Goal: Transaction & Acquisition: Purchase product/service

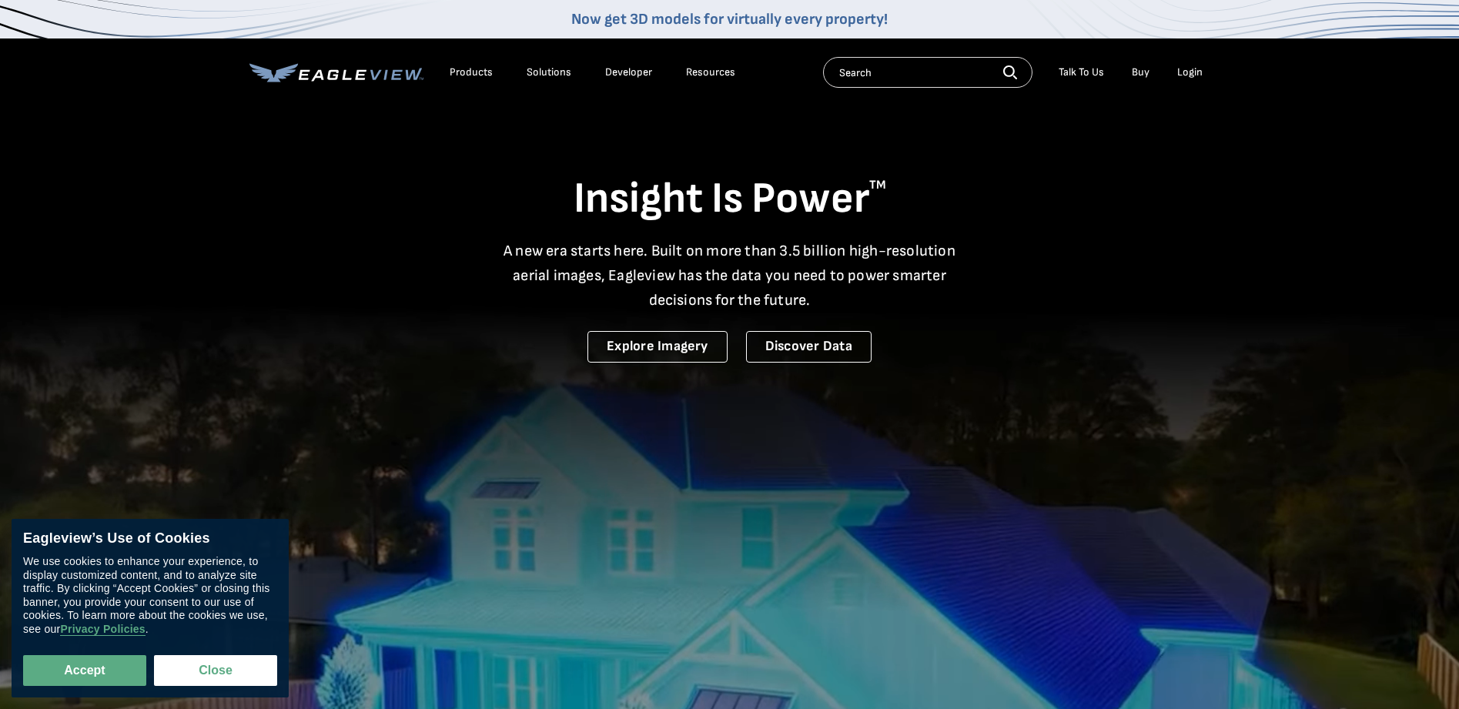
click at [1185, 74] on div "Login" at bounding box center [1189, 72] width 25 height 14
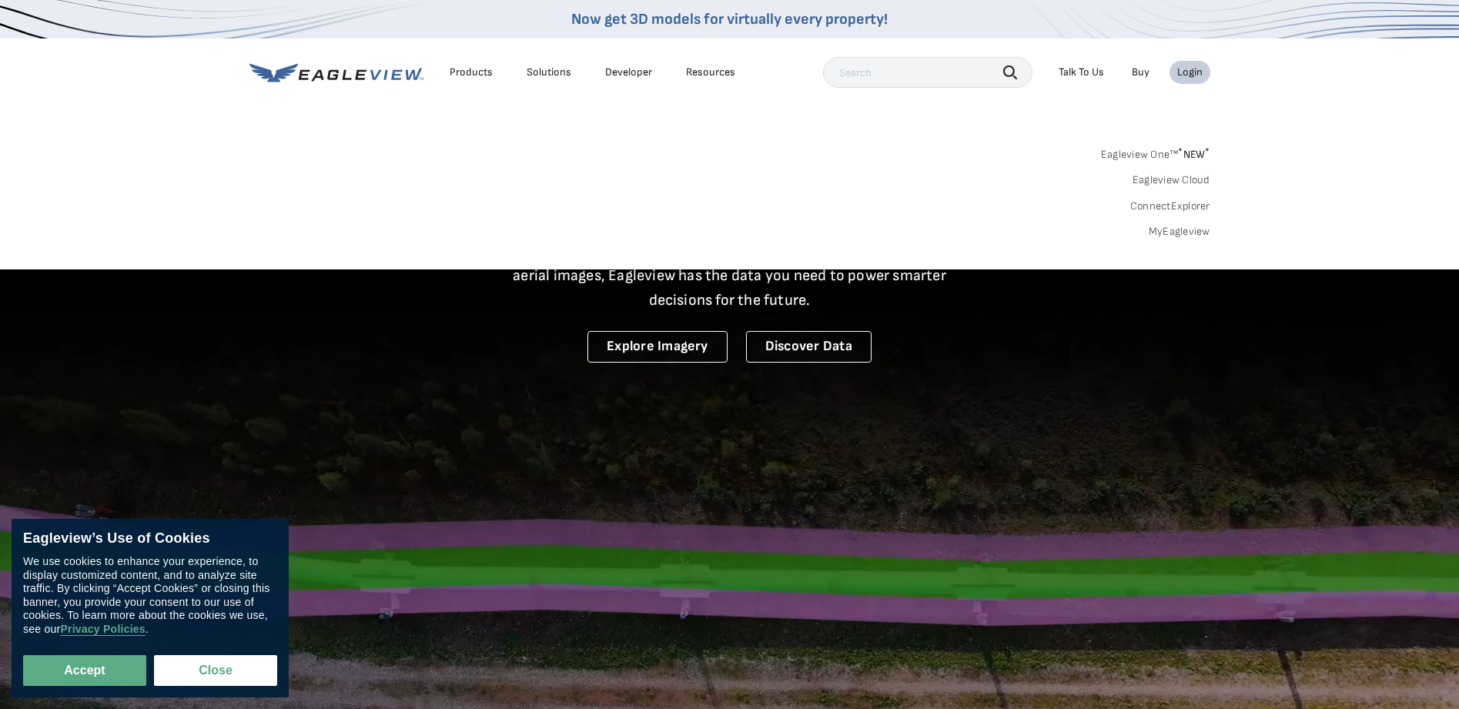
click at [1165, 236] on link "MyEagleview" at bounding box center [1180, 232] width 62 height 14
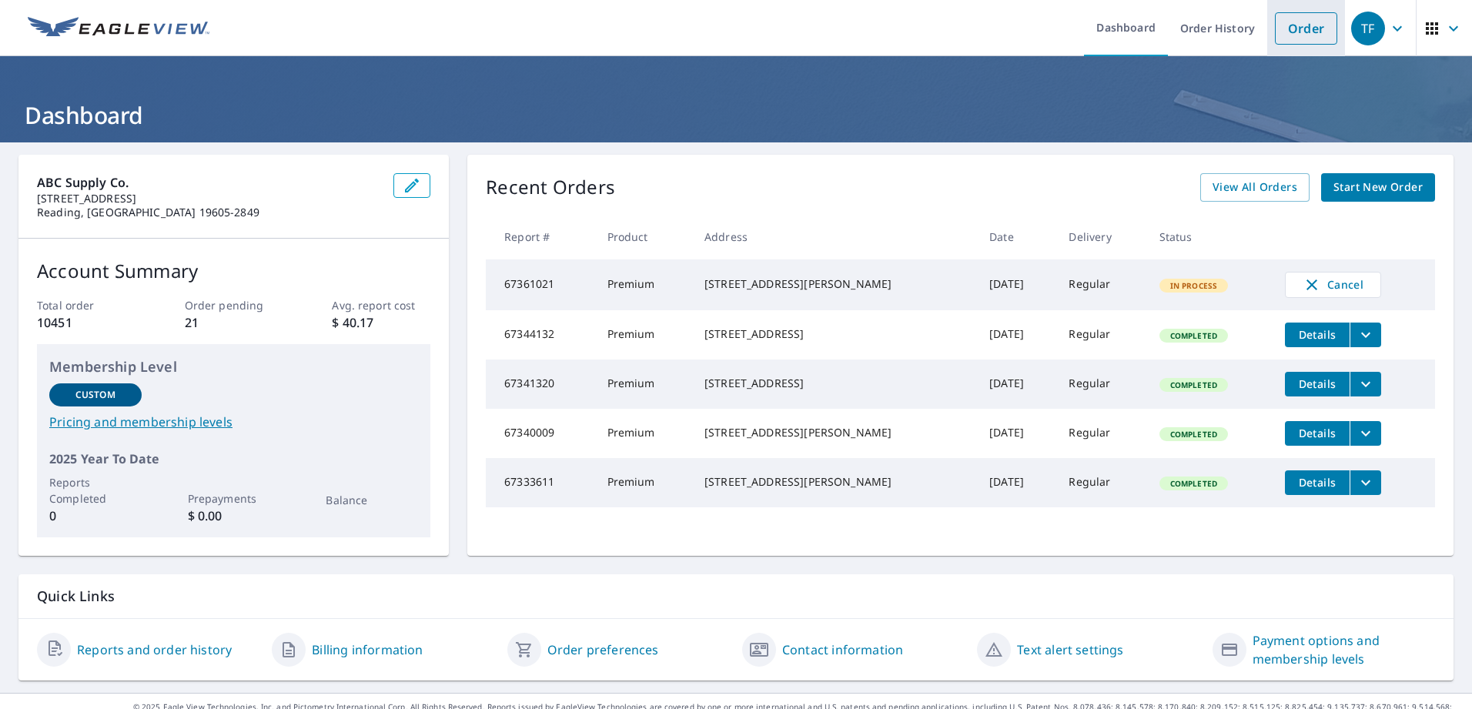
click at [1298, 25] on link "Order" at bounding box center [1306, 28] width 62 height 32
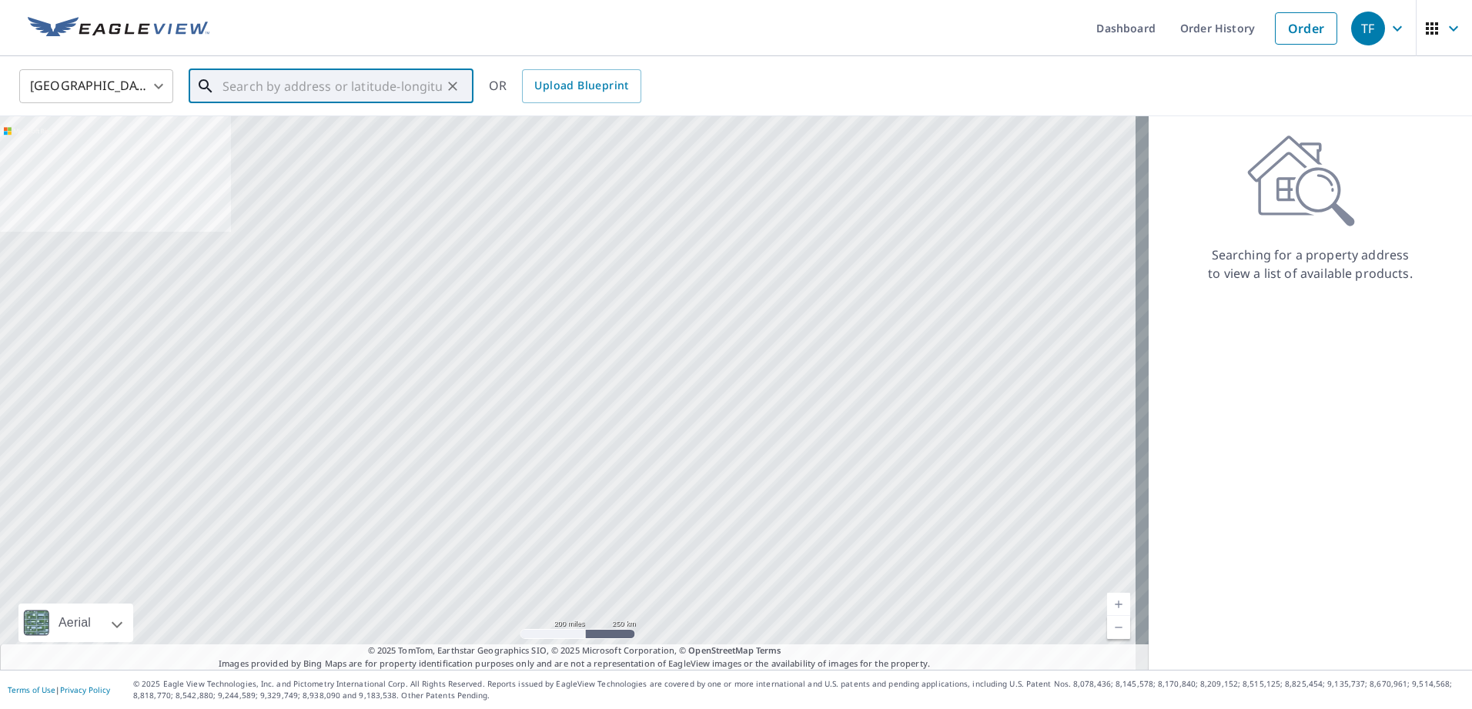
paste input "200 Leo's Den Blandon, PA 19510"
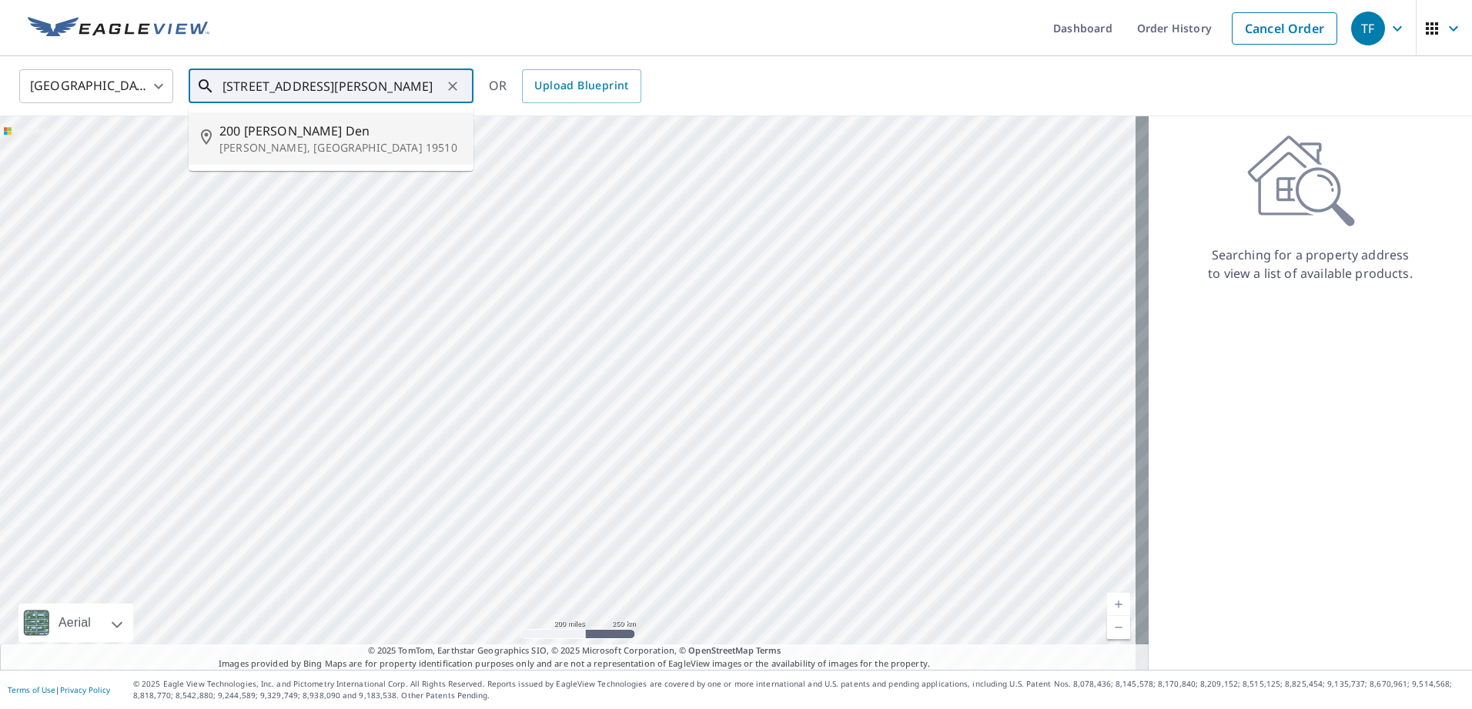
click at [326, 148] on p "Blandon, PA 19510" at bounding box center [340, 147] width 242 height 15
type input "200 Leos Den Blandon, PA 19510"
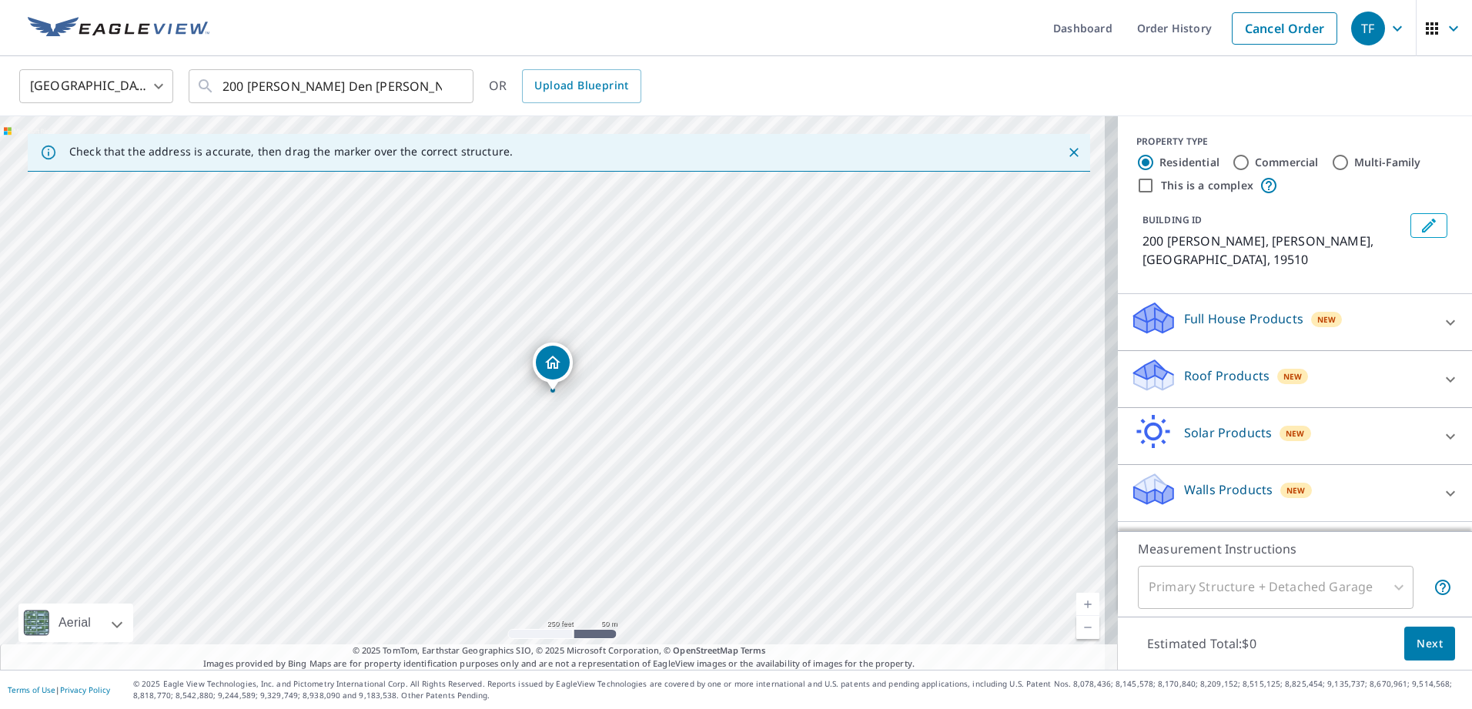
click at [1186, 368] on div "Roof Products New" at bounding box center [1282, 379] width 302 height 44
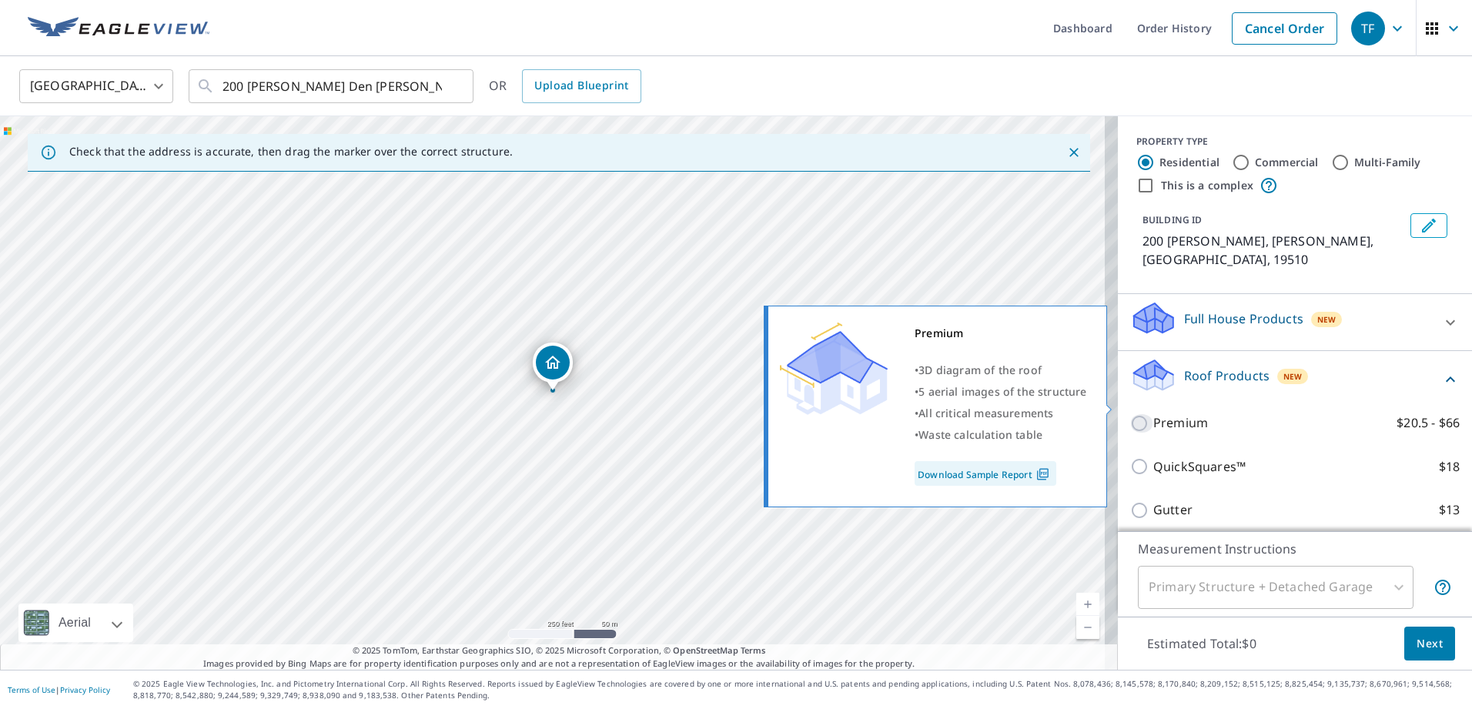
click at [1139, 414] on input "Premium $20.5 - $66" at bounding box center [1142, 423] width 23 height 18
checkbox input "true"
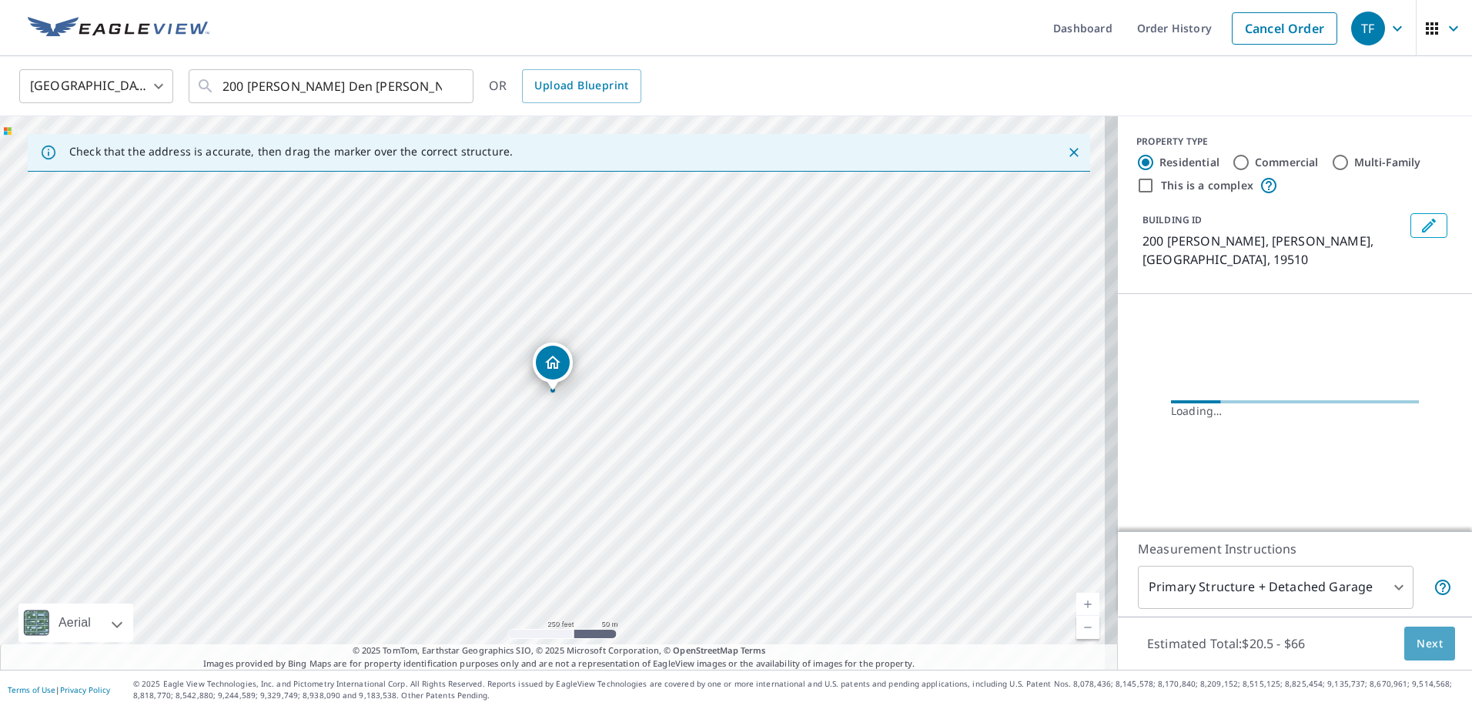
click at [1417, 633] on button "Next" at bounding box center [1430, 644] width 51 height 35
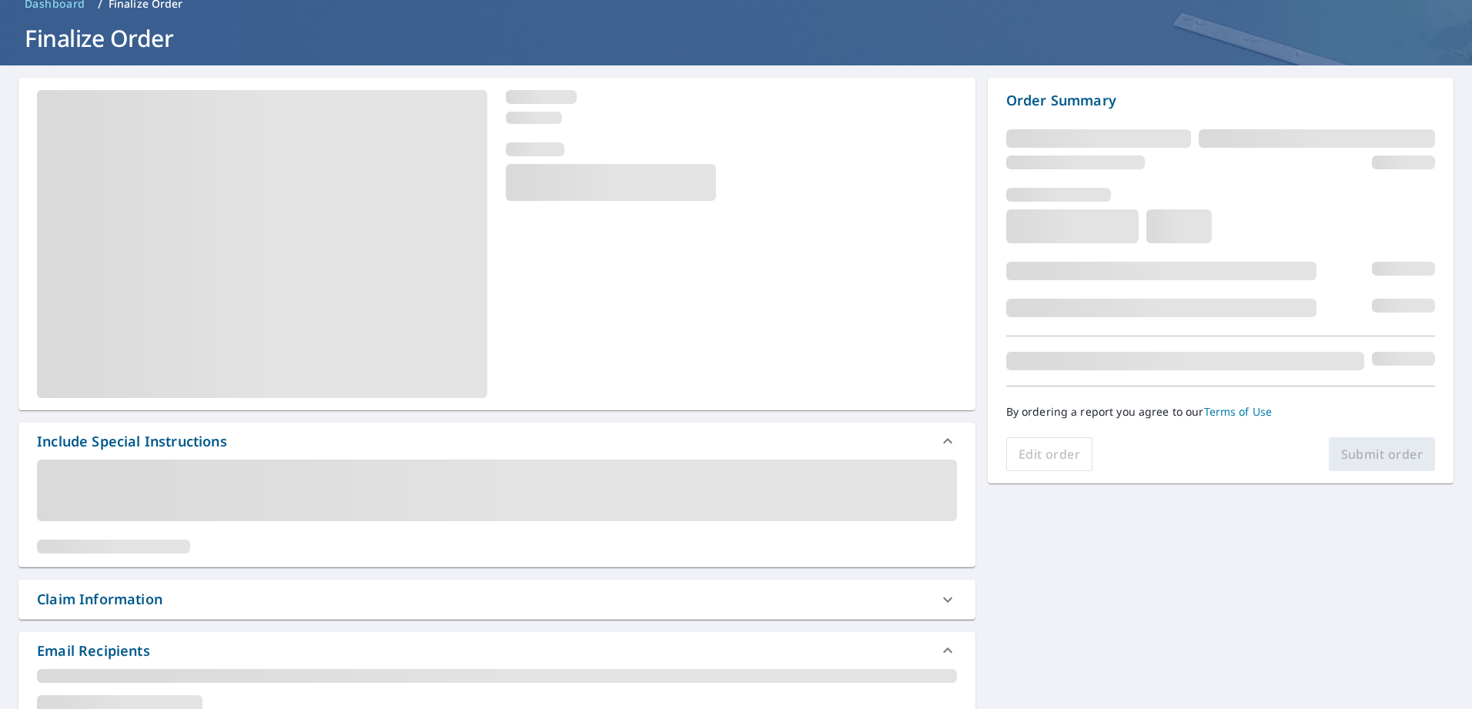
scroll to position [308, 0]
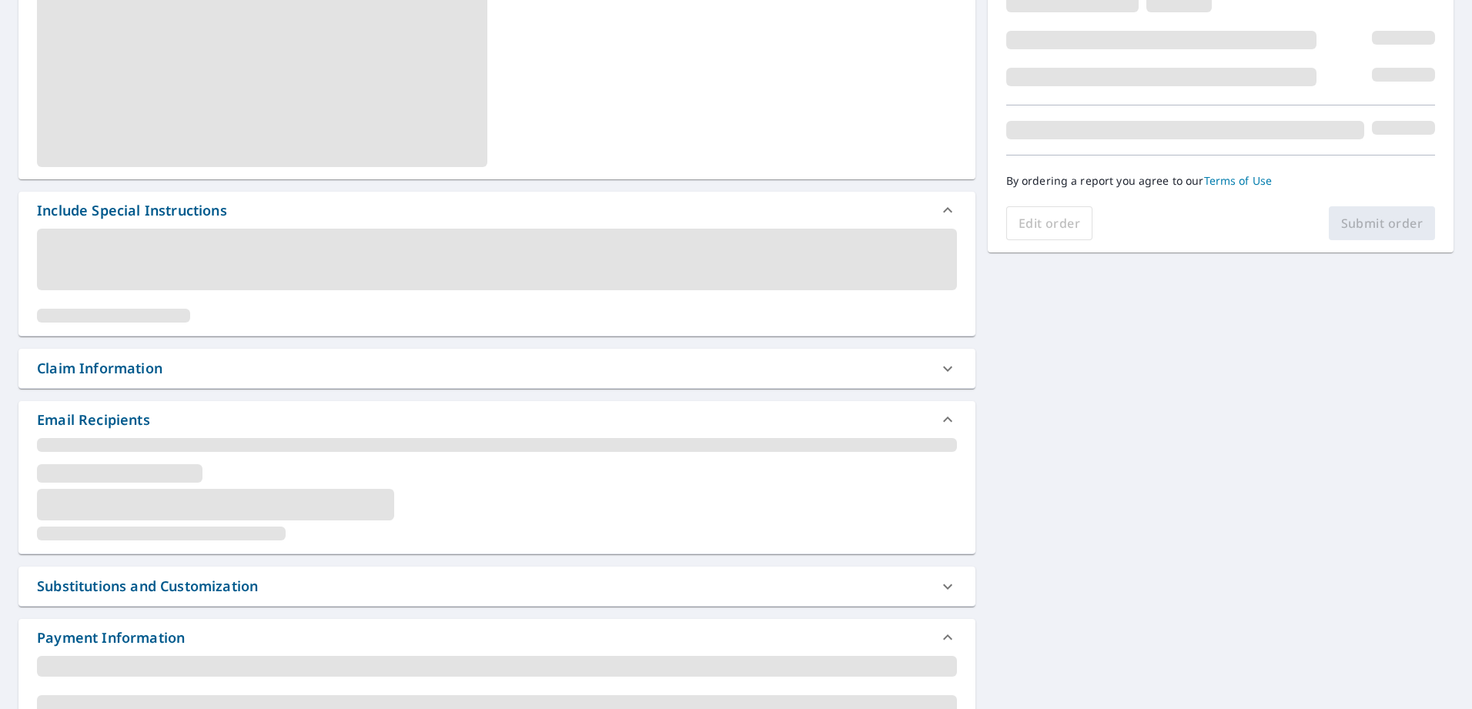
click at [82, 368] on div "Claim Information" at bounding box center [100, 368] width 126 height 21
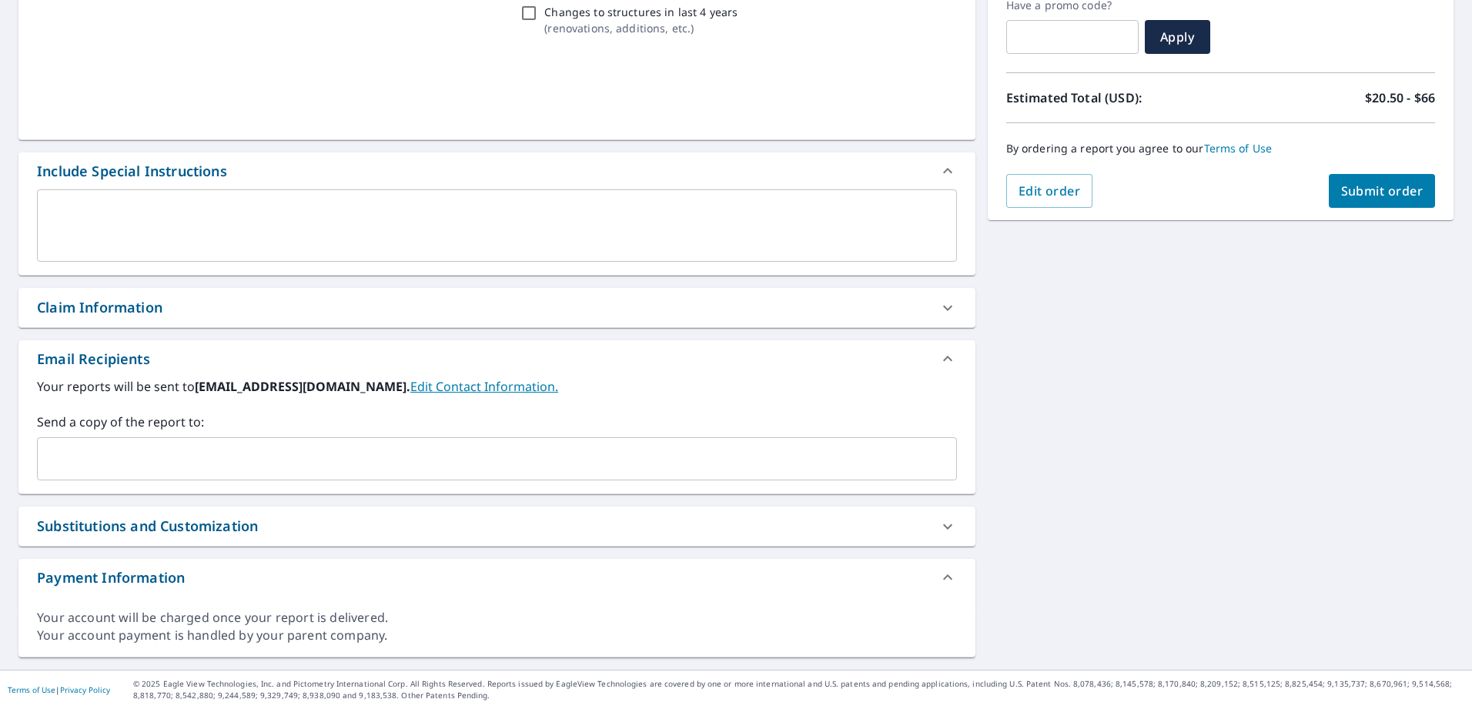
scroll to position [271, 0]
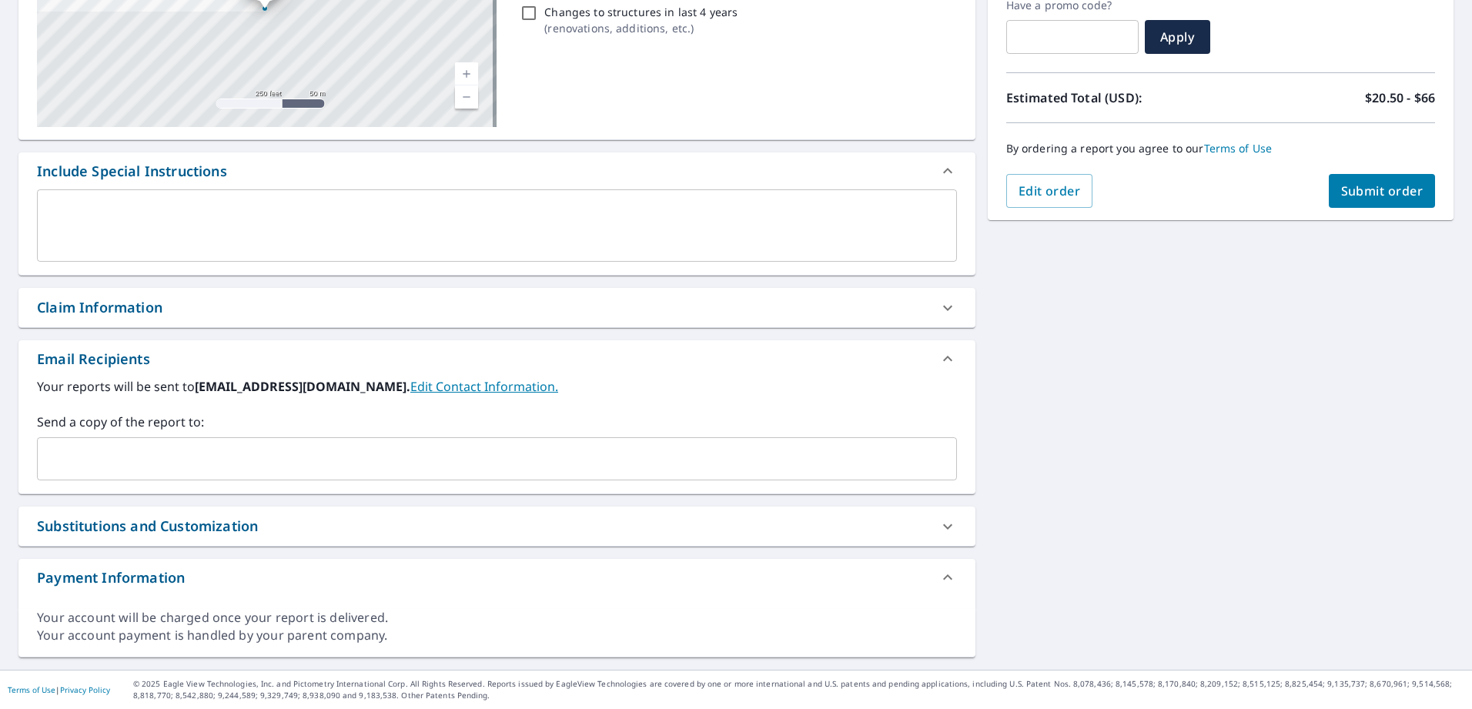
click at [138, 317] on div "Claim Information" at bounding box center [100, 307] width 126 height 21
checkbox input "true"
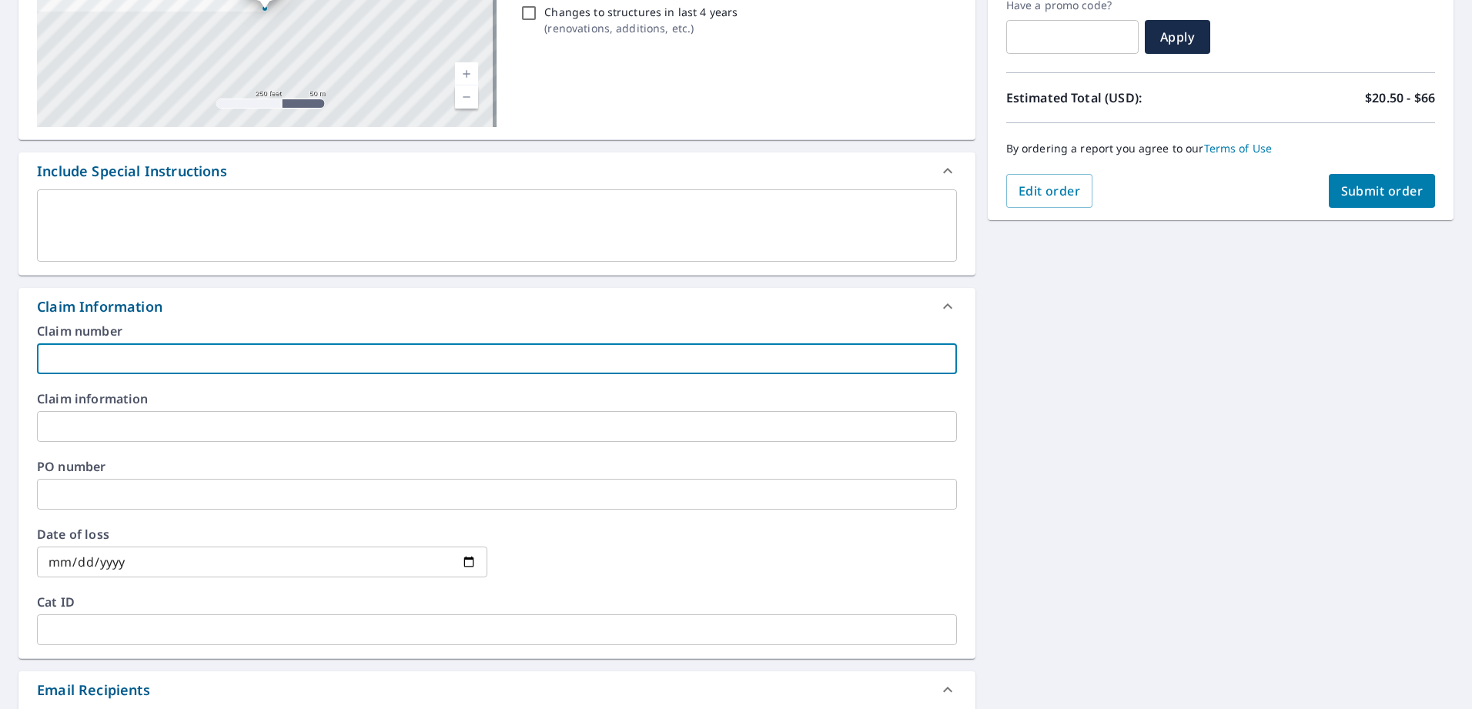
click at [146, 363] on input "text" at bounding box center [497, 358] width 920 height 31
type input "AFFORDABLE"
checkbox input "true"
click at [161, 420] on input "text" at bounding box center [497, 426] width 920 height 31
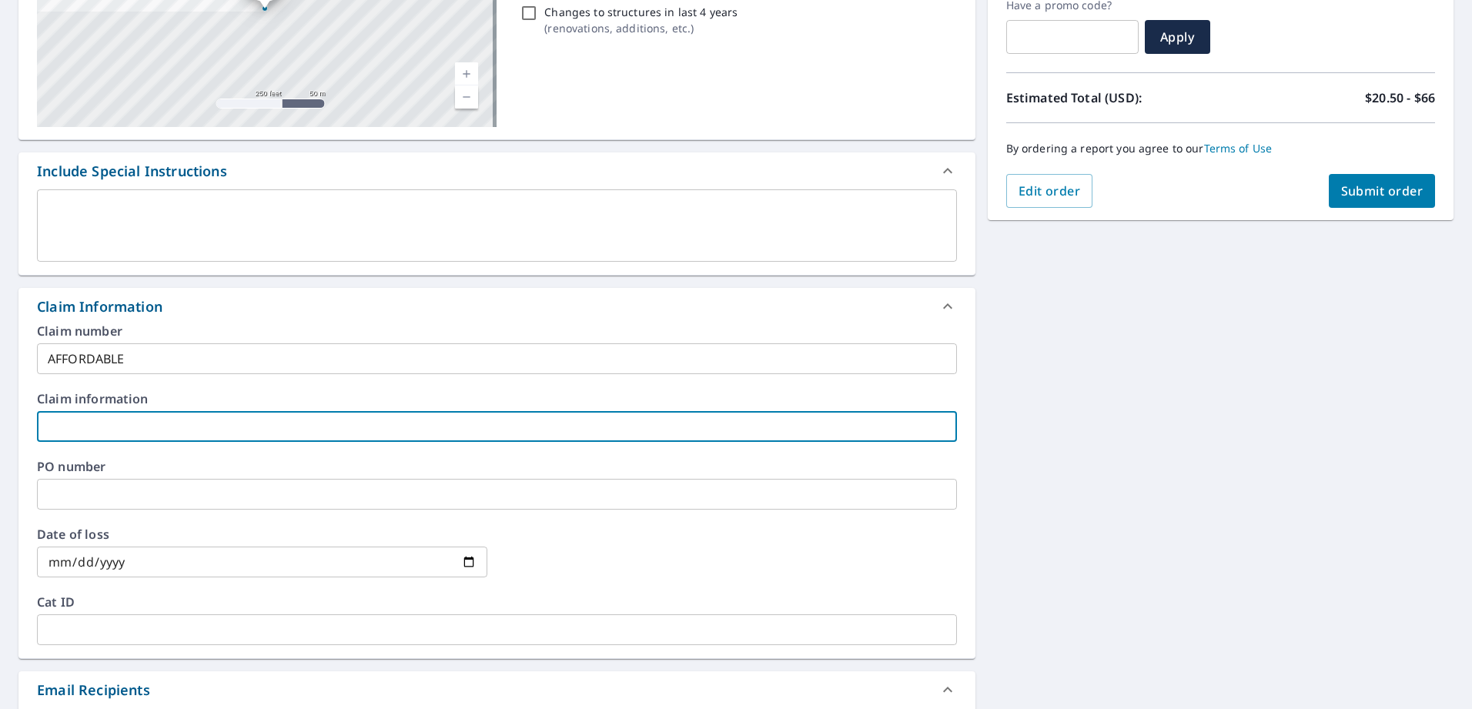
type input "AFFORDABLE"
checkbox input "true"
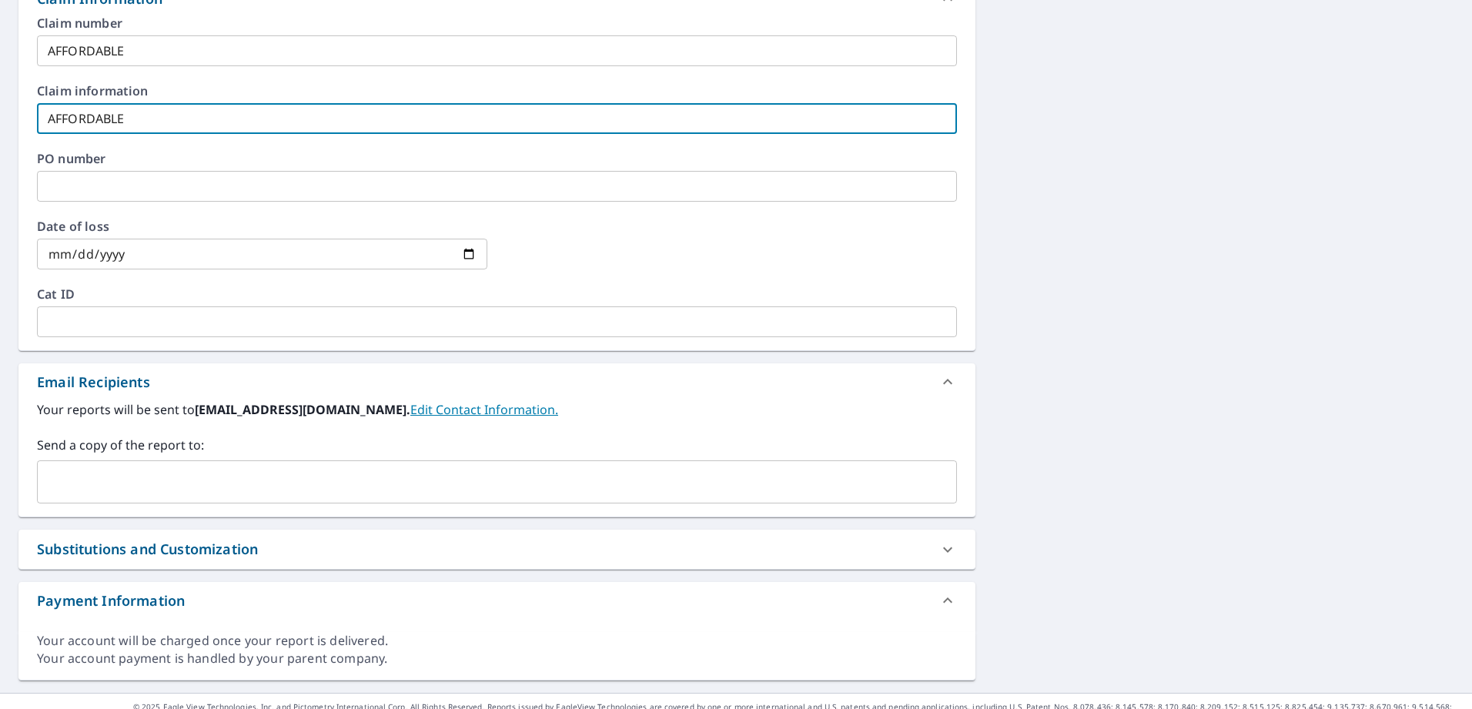
click at [112, 486] on input "text" at bounding box center [485, 481] width 883 height 29
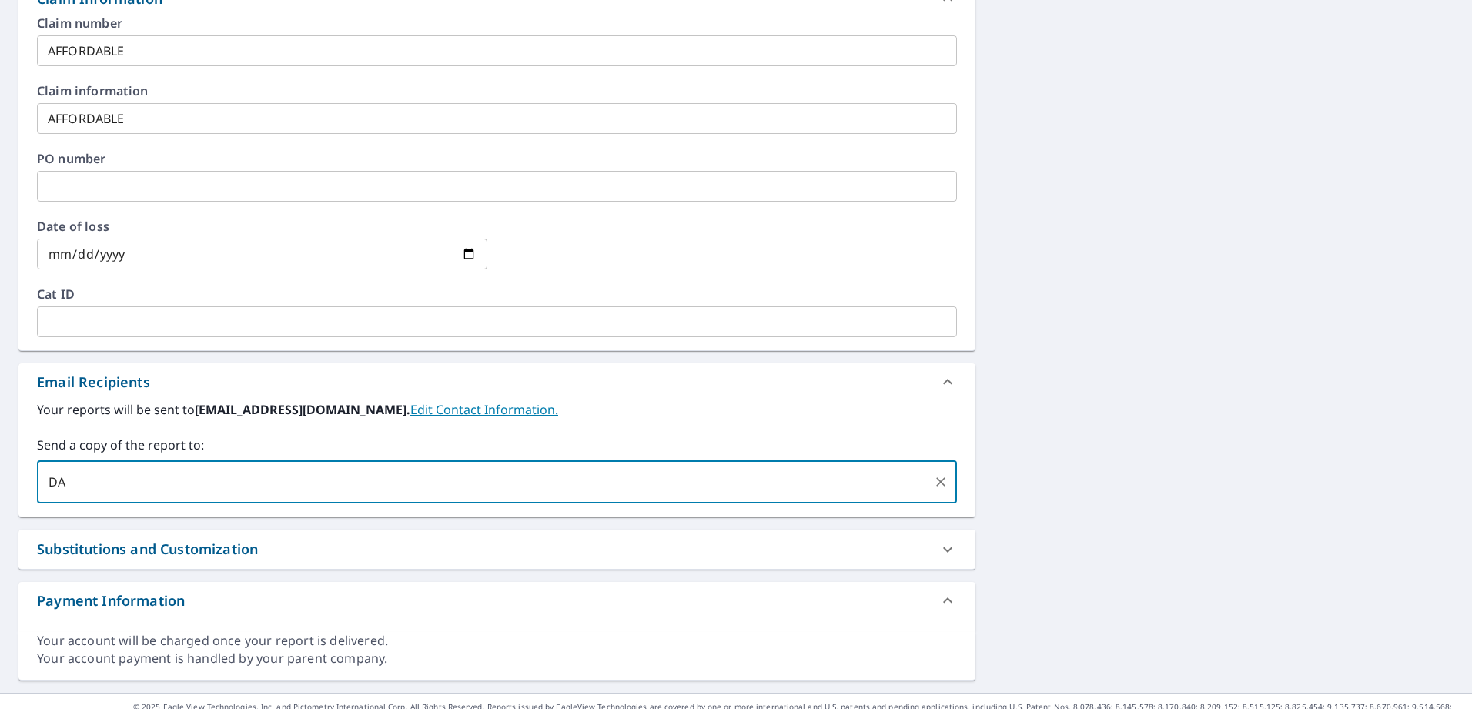
type input "D"
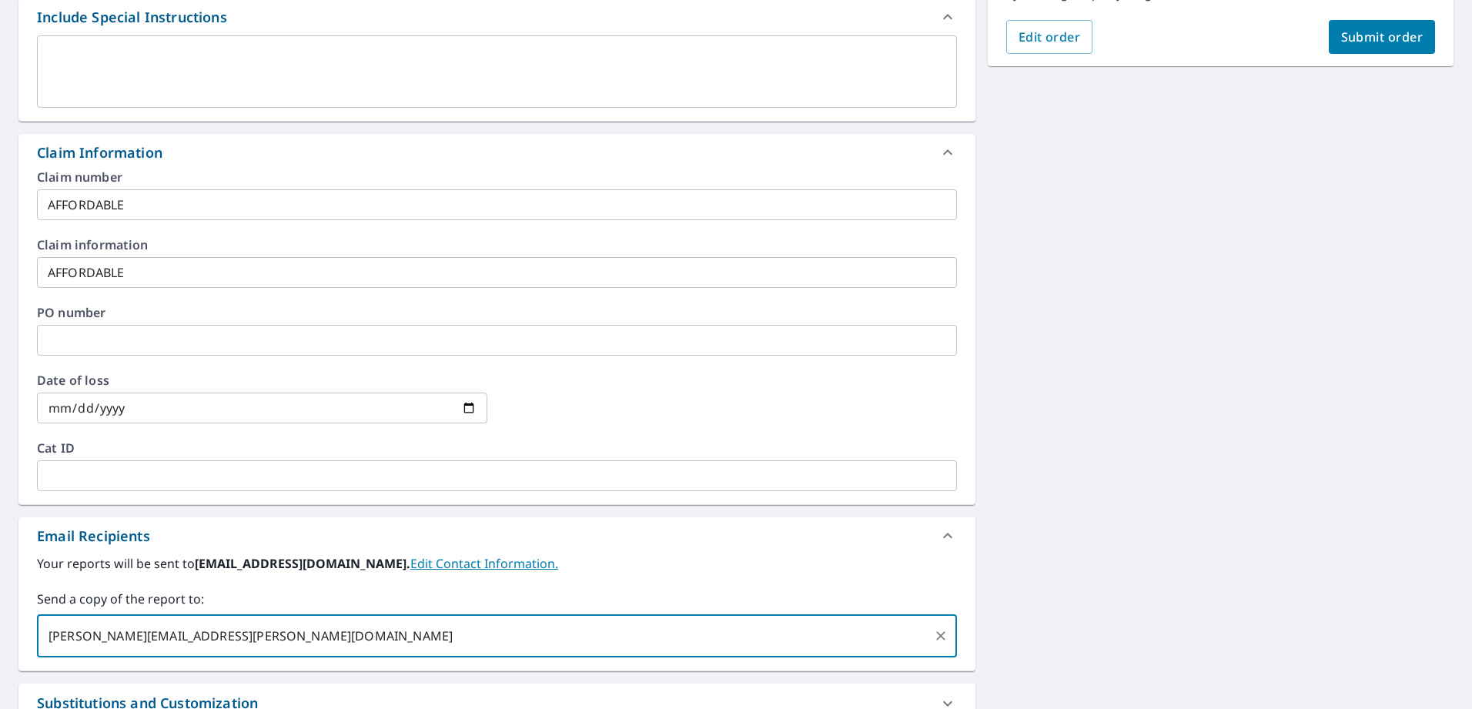
type input "ZACHARY.LAMBERT@ABCSUPPLY.COM"
click at [1382, 34] on span "Submit order" at bounding box center [1383, 36] width 82 height 17
checkbox input "true"
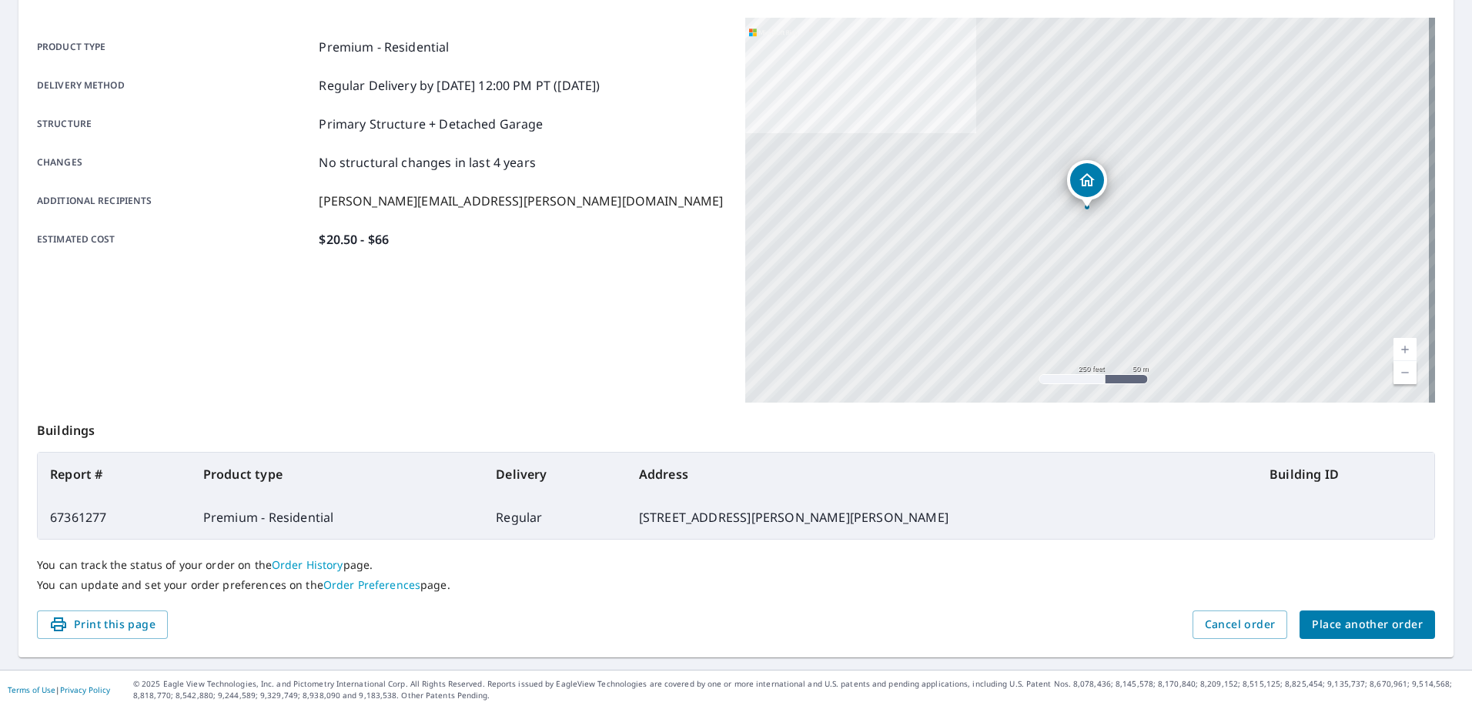
scroll to position [197, 0]
click at [1342, 625] on span "Place another order" at bounding box center [1367, 624] width 111 height 19
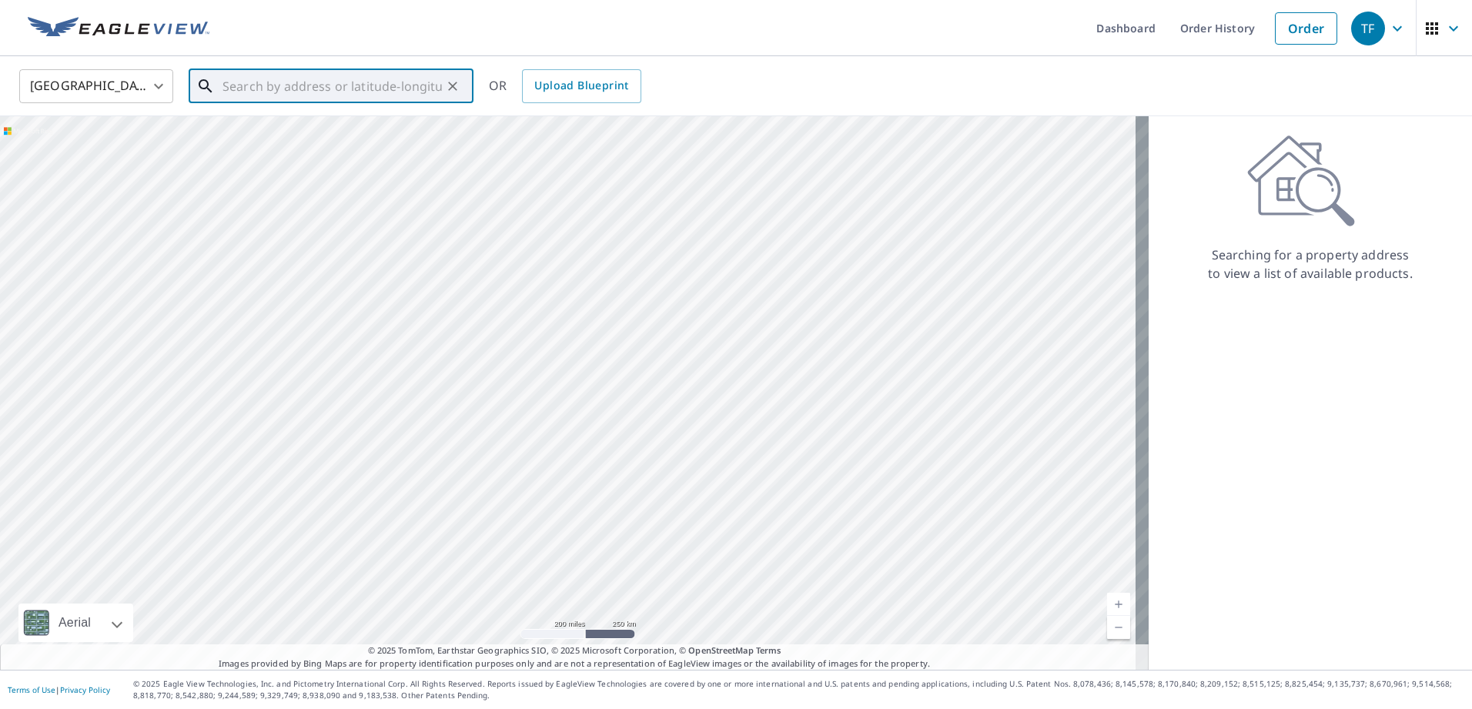
paste input "311 Sycamore Road West Reading, PA 19611"
click at [329, 152] on p "Reading, PA 19611" at bounding box center [340, 147] width 242 height 15
type input "311 Sycamore Rd Reading, PA 19611"
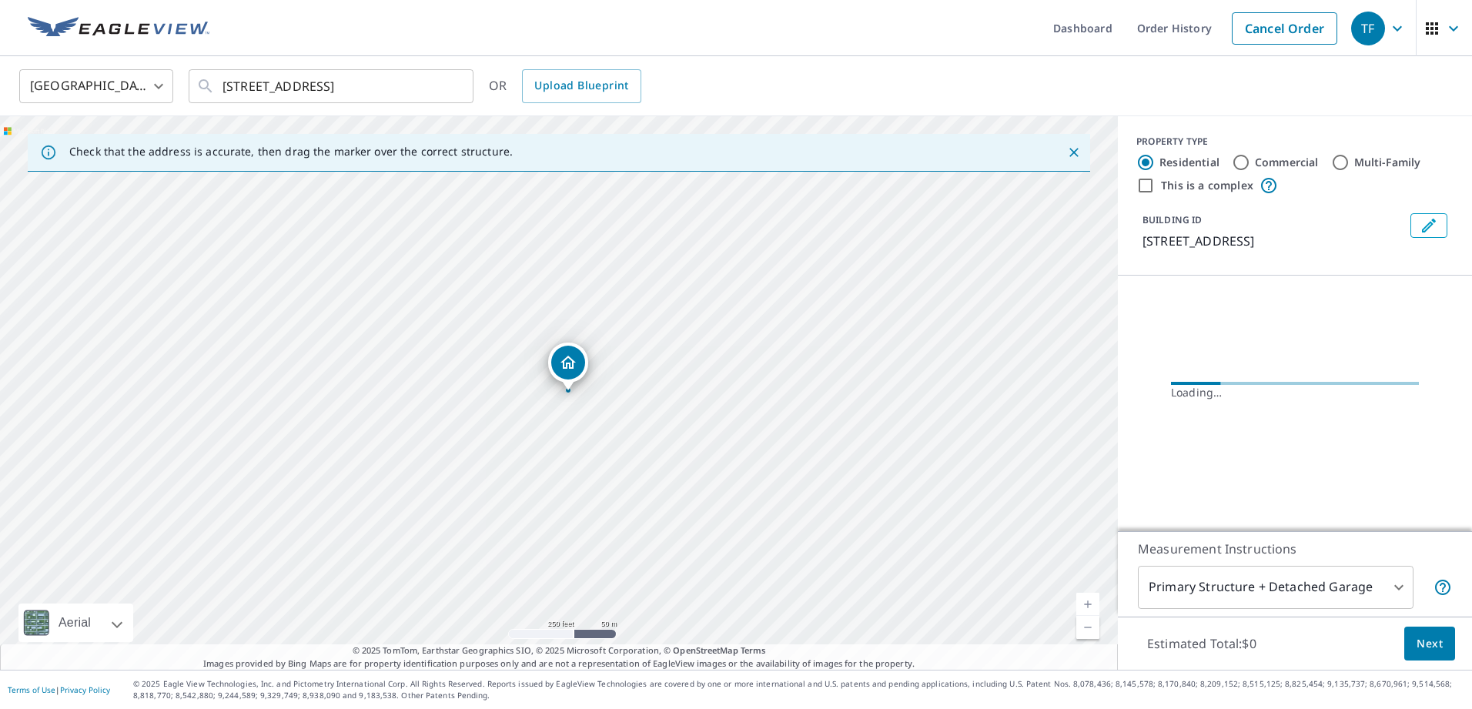
scroll to position [0, 0]
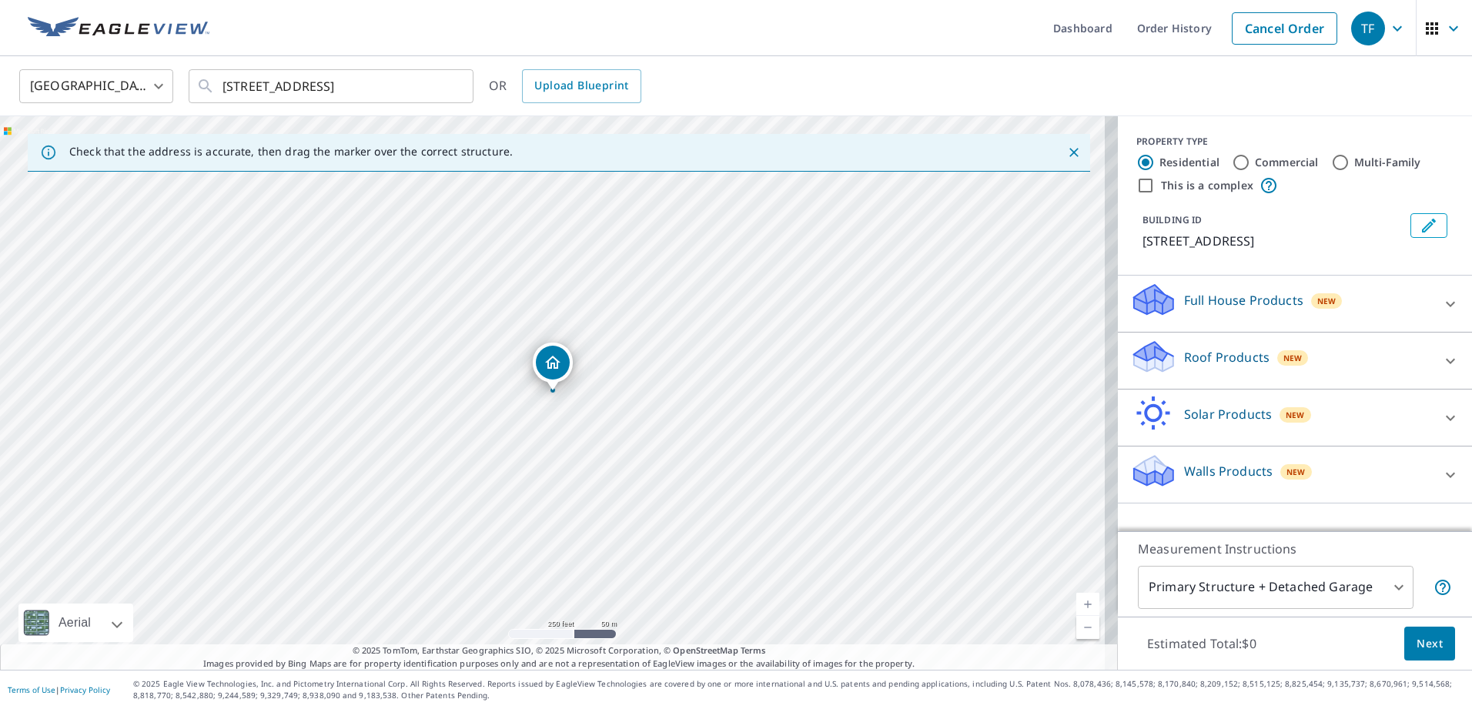
click at [1184, 352] on p "Roof Products" at bounding box center [1226, 357] width 85 height 18
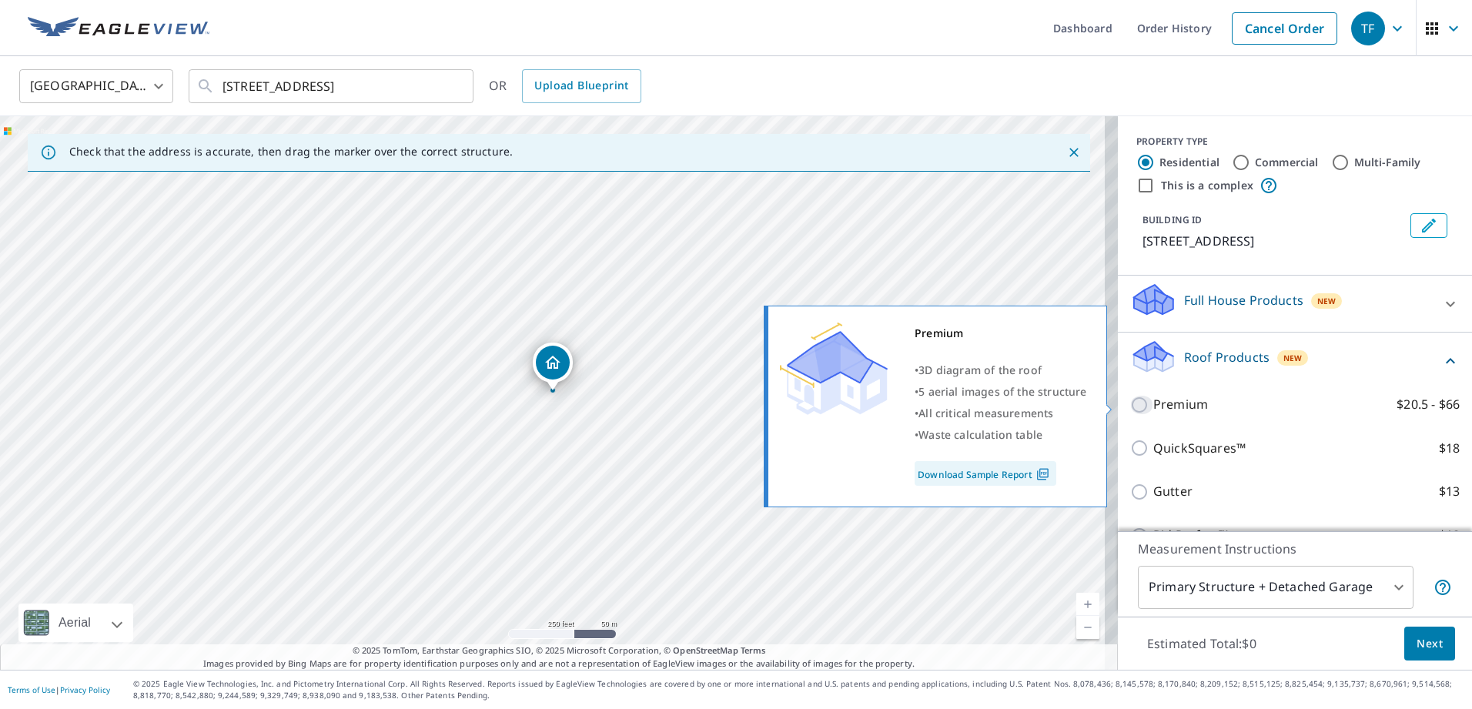
click at [1132, 408] on input "Premium $20.5 - $66" at bounding box center [1142, 405] width 23 height 18
checkbox input "true"
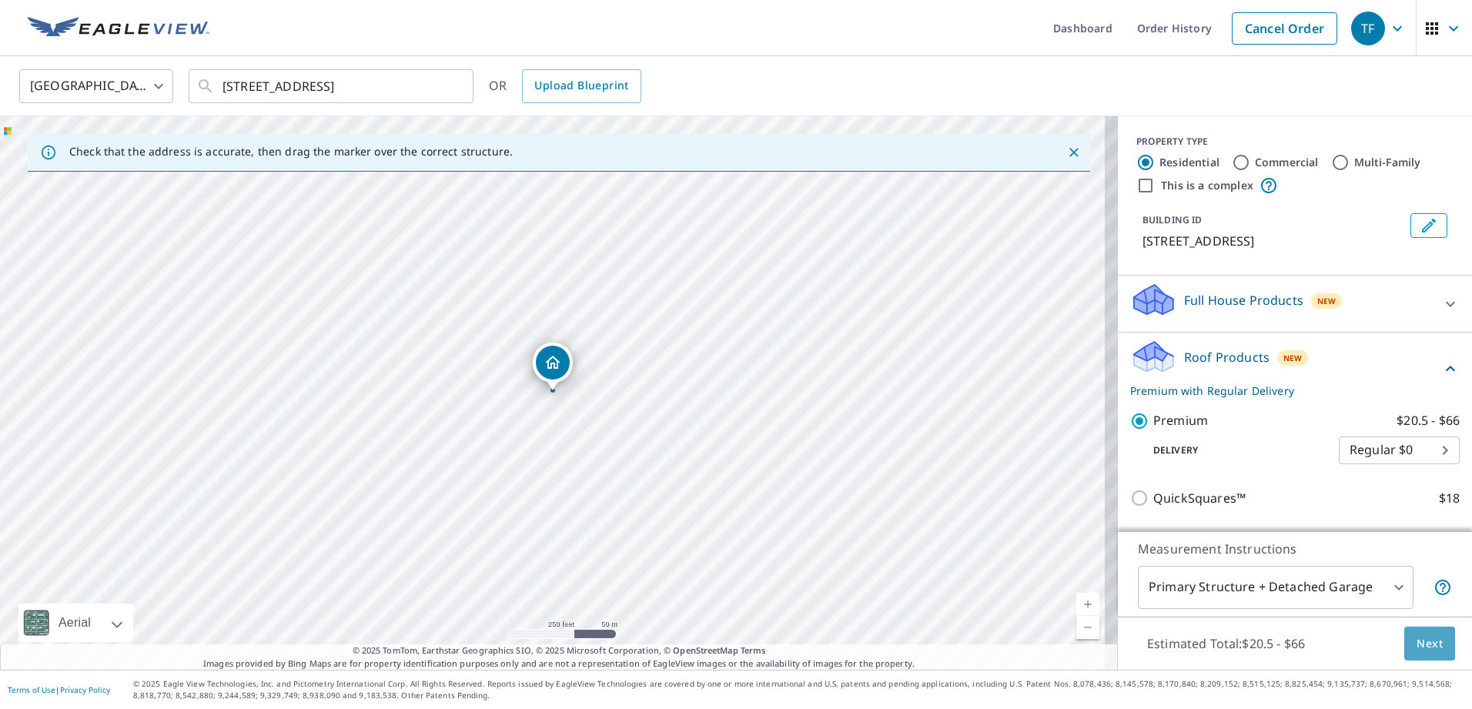
click at [1422, 643] on span "Next" at bounding box center [1430, 644] width 26 height 19
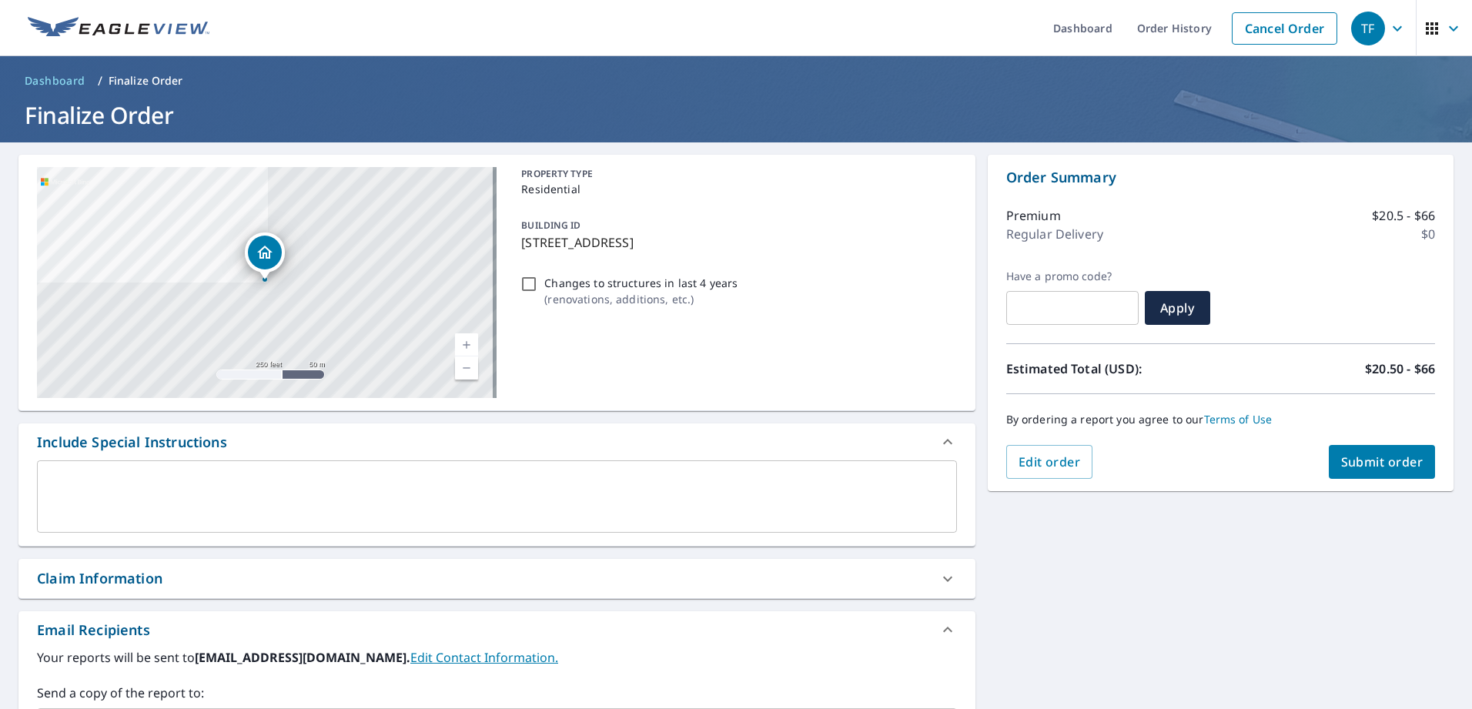
scroll to position [231, 0]
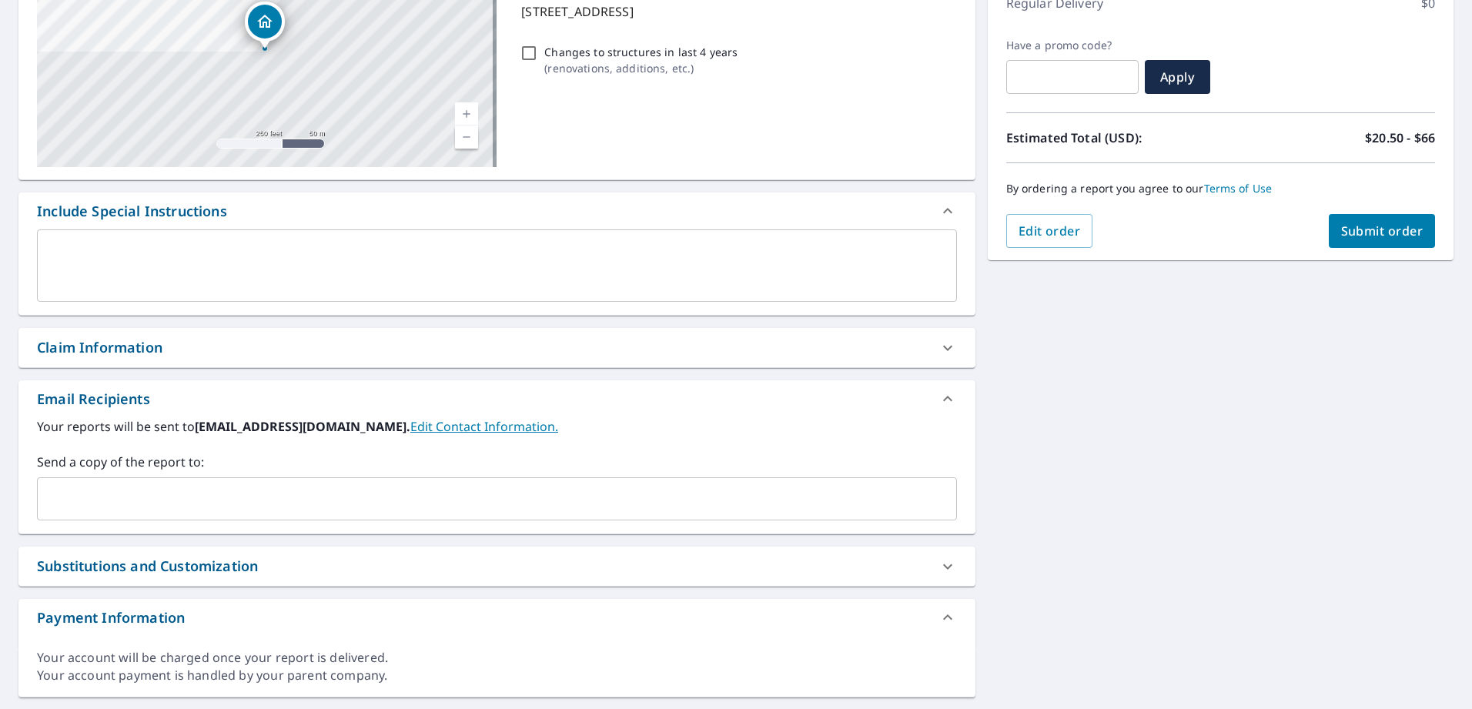
click at [135, 335] on div "Claim Information" at bounding box center [496, 347] width 957 height 39
checkbox input "true"
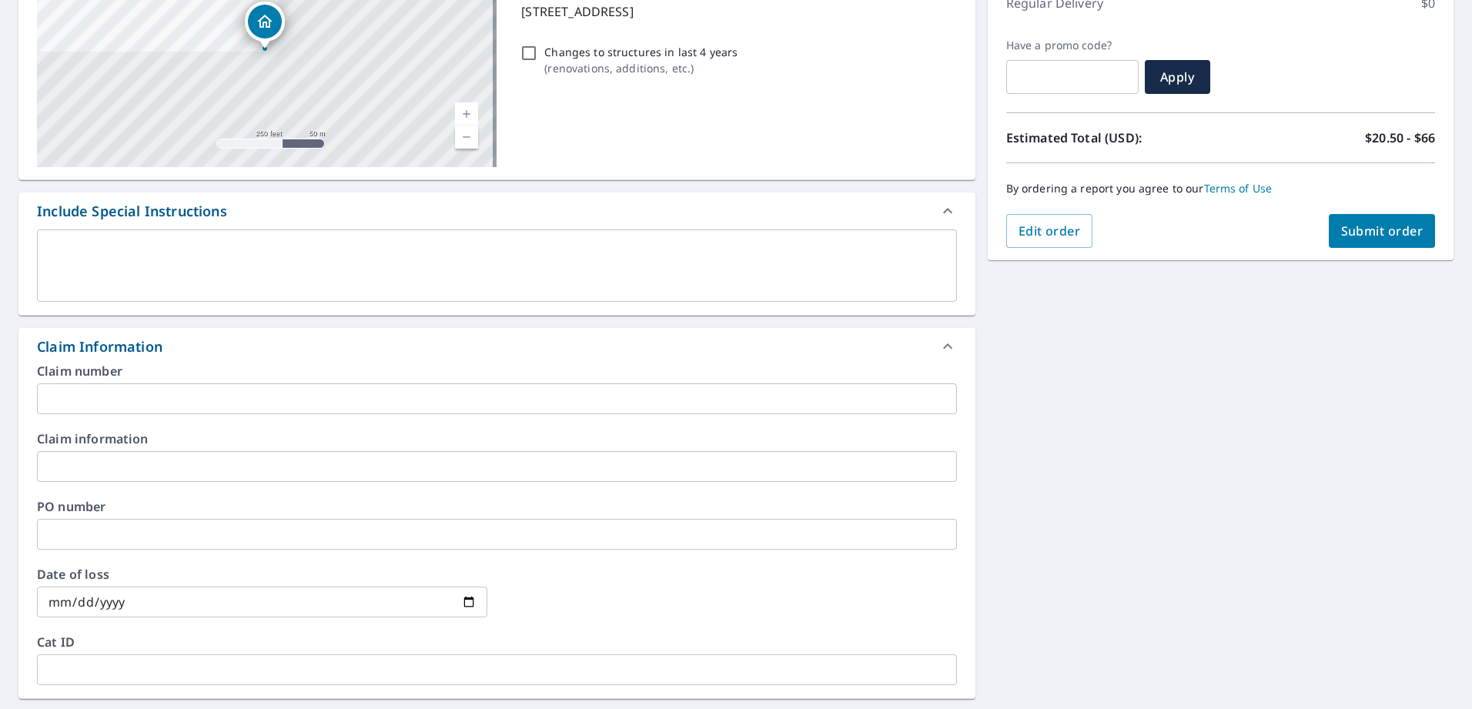
click at [152, 397] on input "text" at bounding box center [497, 399] width 920 height 31
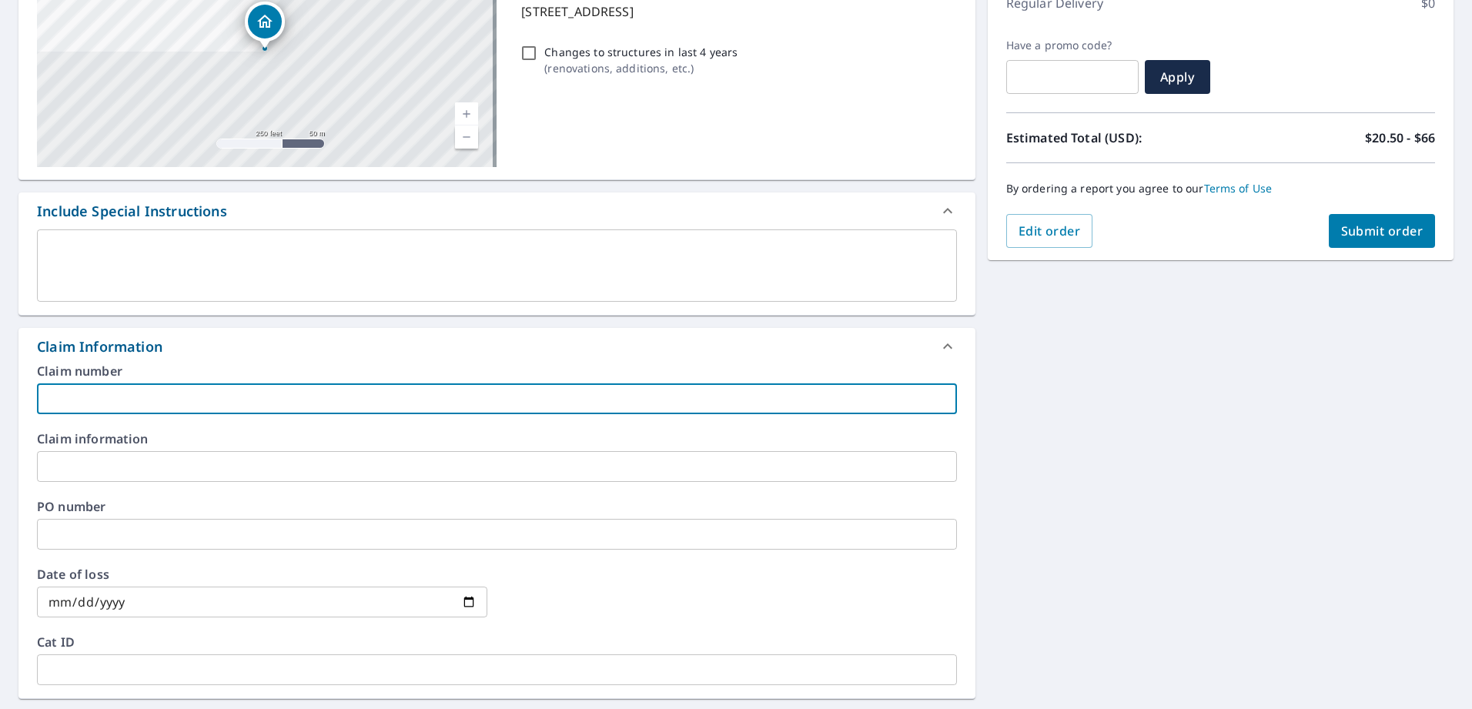
type input "AFFORDABLE"
checkbox input "true"
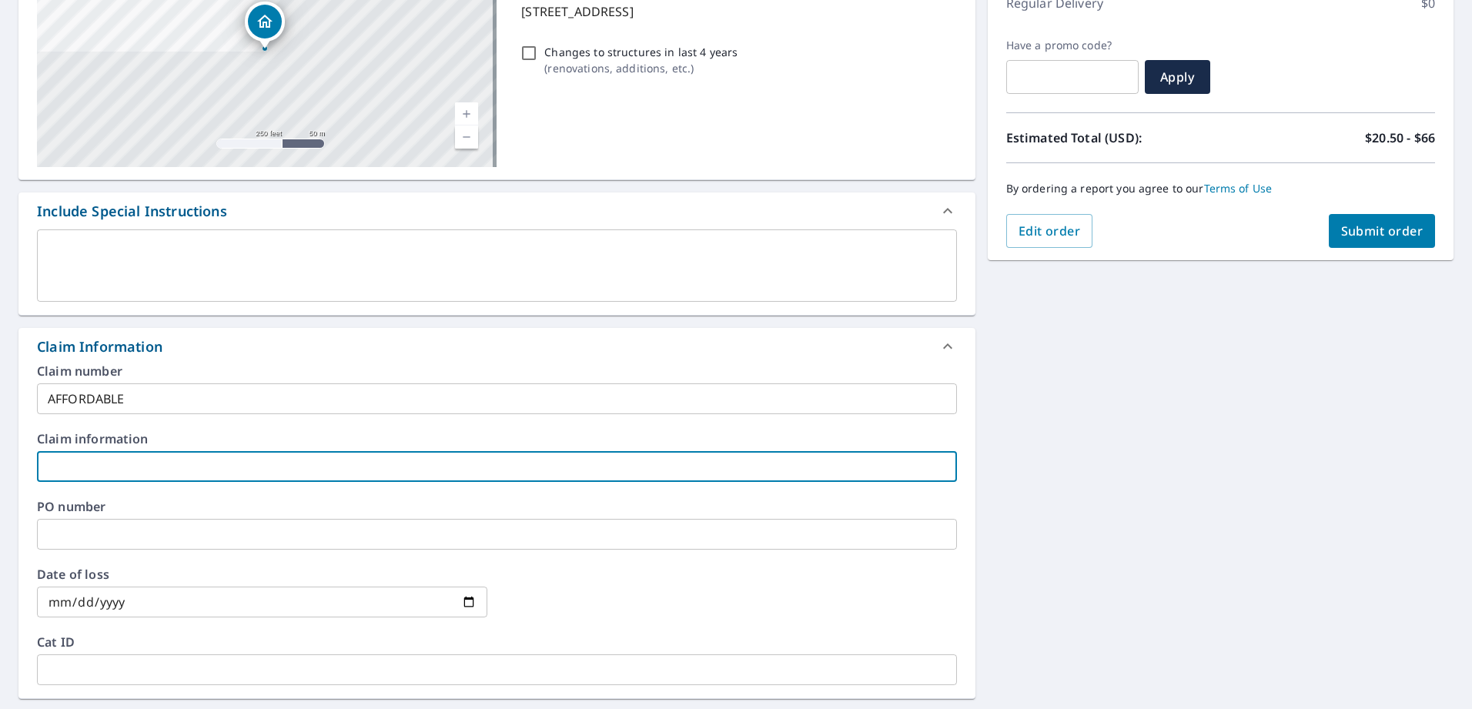
click at [149, 464] on input "text" at bounding box center [497, 466] width 920 height 31
type input "AFFORDABLE"
checkbox input "true"
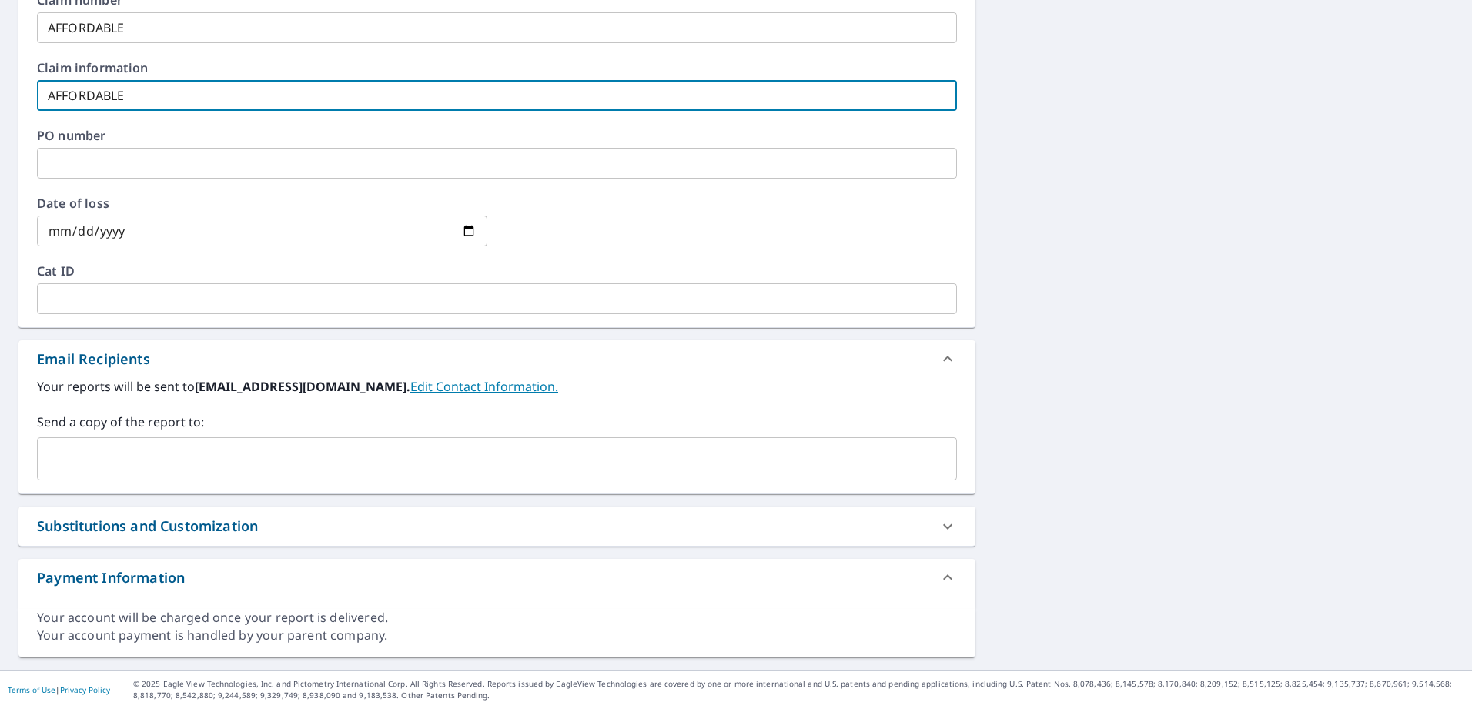
click at [129, 464] on input "text" at bounding box center [485, 458] width 883 height 29
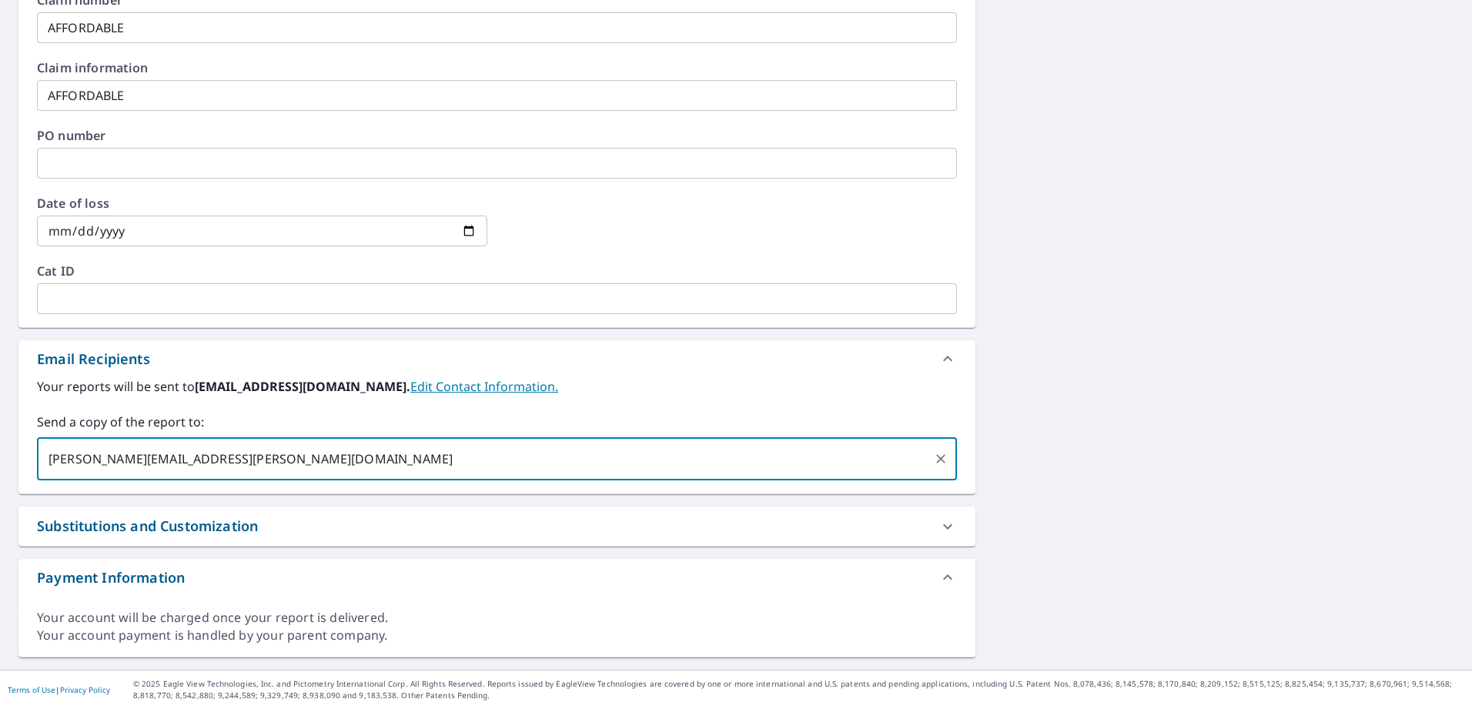
scroll to position [371, 0]
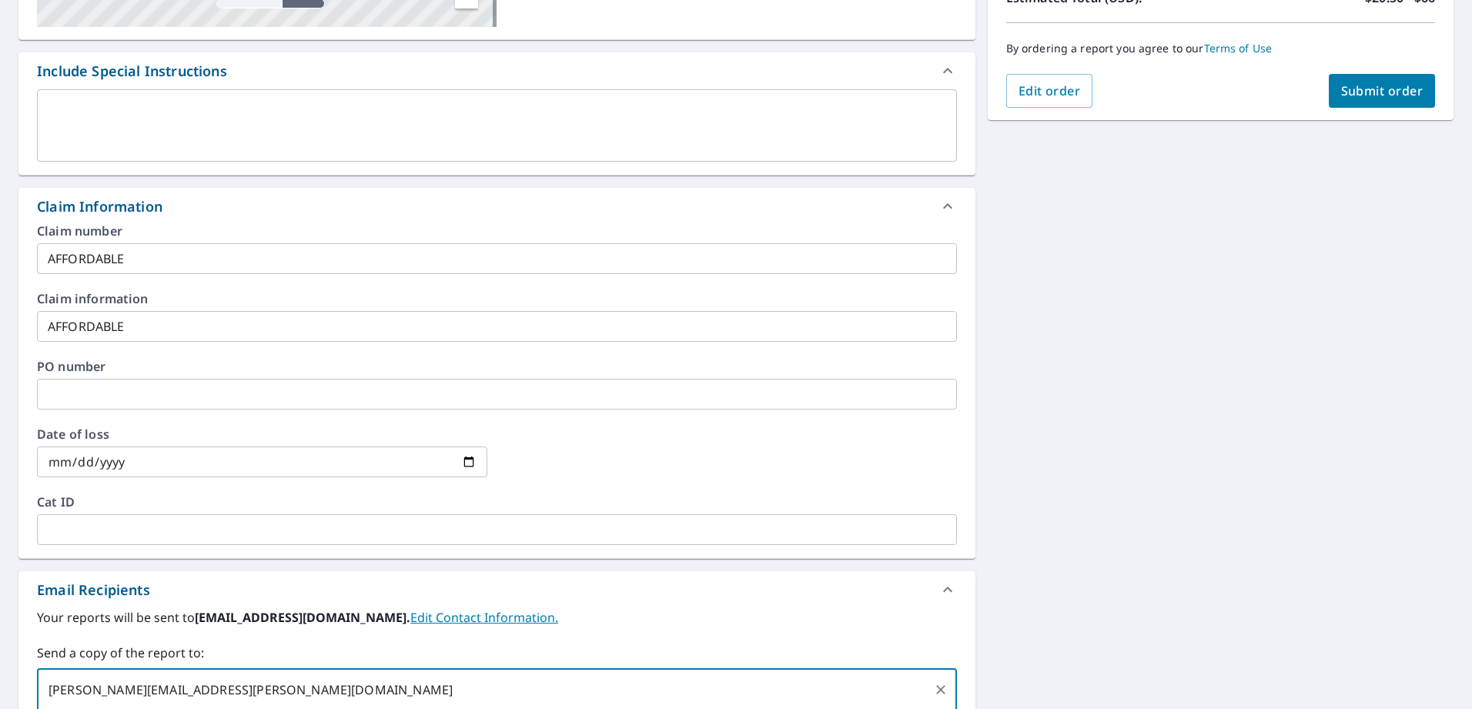
type input "ZACHARY.LAMBERT@ABCSUPPLY.COM"
click at [1355, 91] on span "Submit order" at bounding box center [1383, 90] width 82 height 17
checkbox input "true"
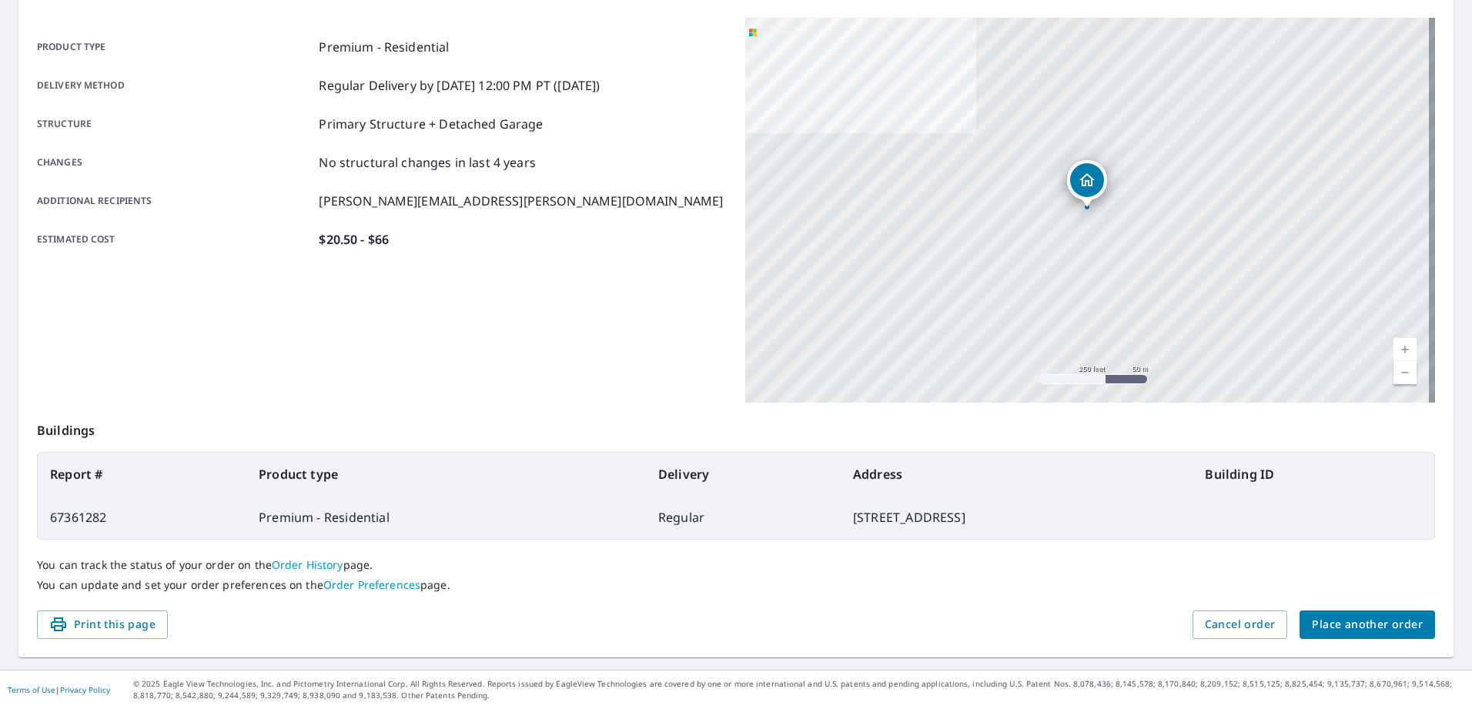
scroll to position [197, 0]
click at [1368, 628] on span "Place another order" at bounding box center [1367, 624] width 111 height 19
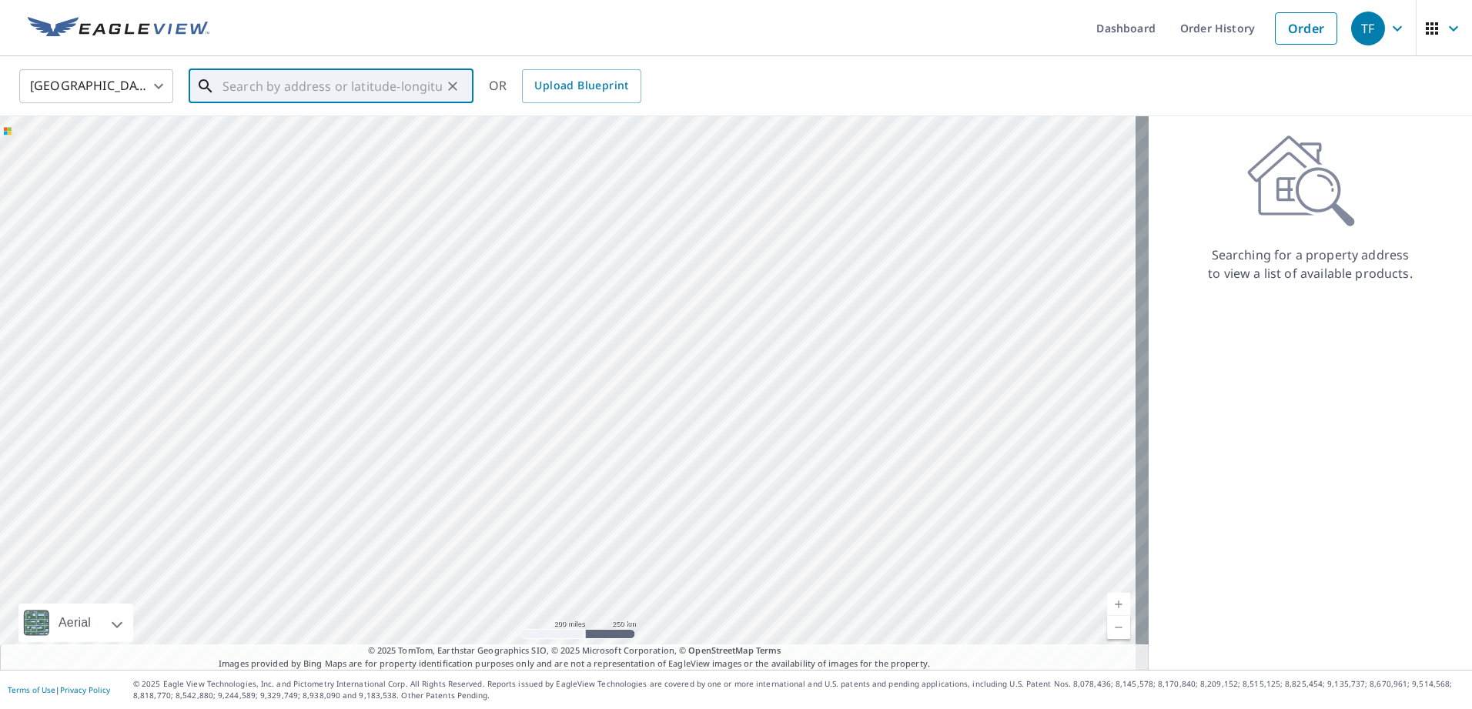
paste input "1131 Queen Street Pottstown, PA 19464"
click at [274, 149] on p "Pottstown, PA 19464" at bounding box center [340, 147] width 242 height 15
type input "1131 Queen St Pottstown, PA 19464"
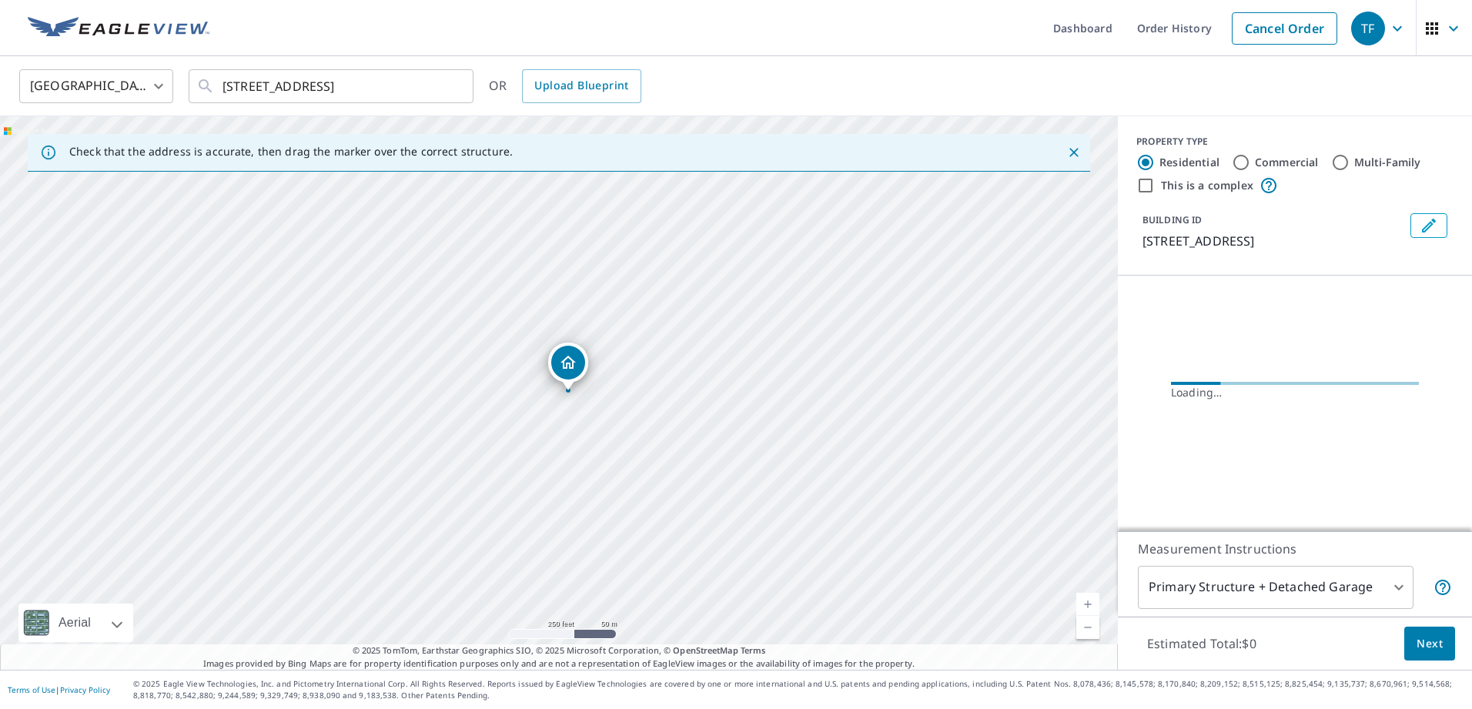
scroll to position [0, 0]
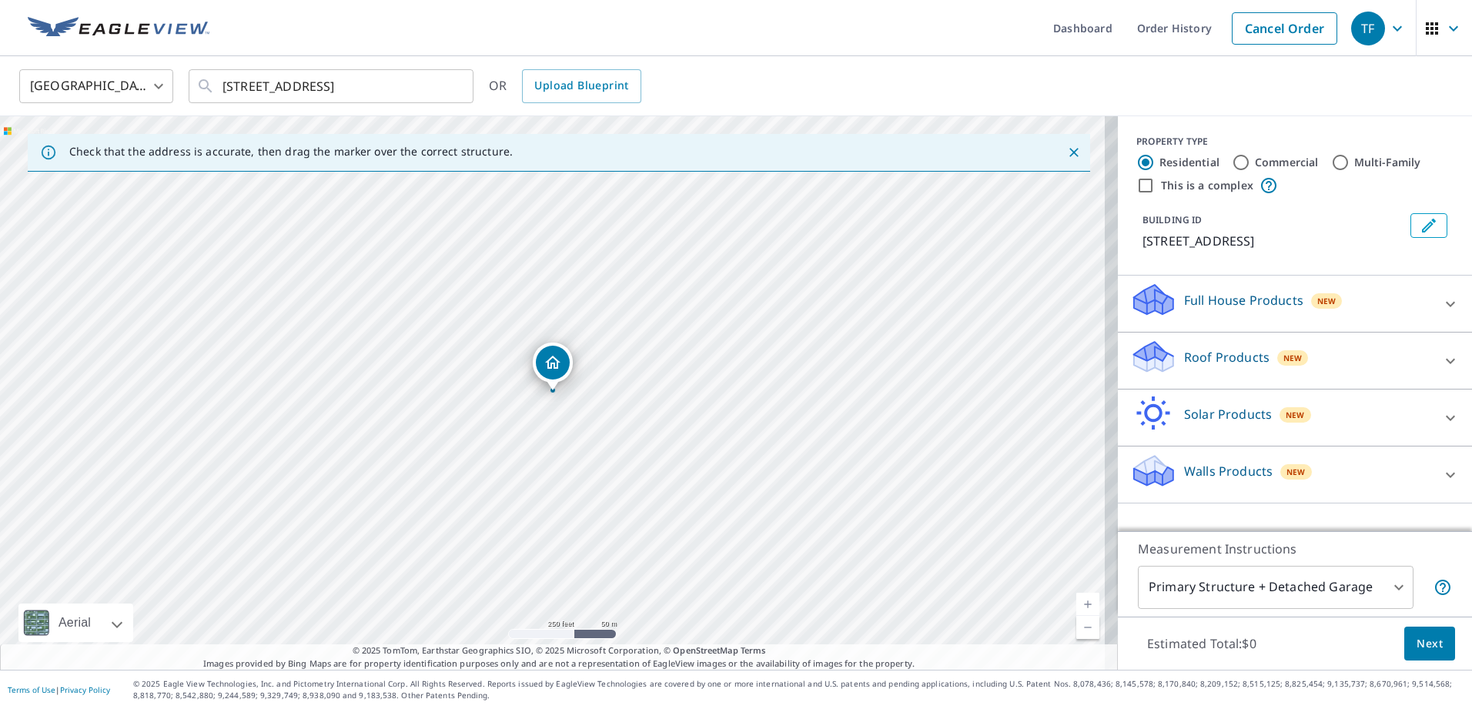
click at [1144, 350] on icon at bounding box center [1151, 351] width 34 height 19
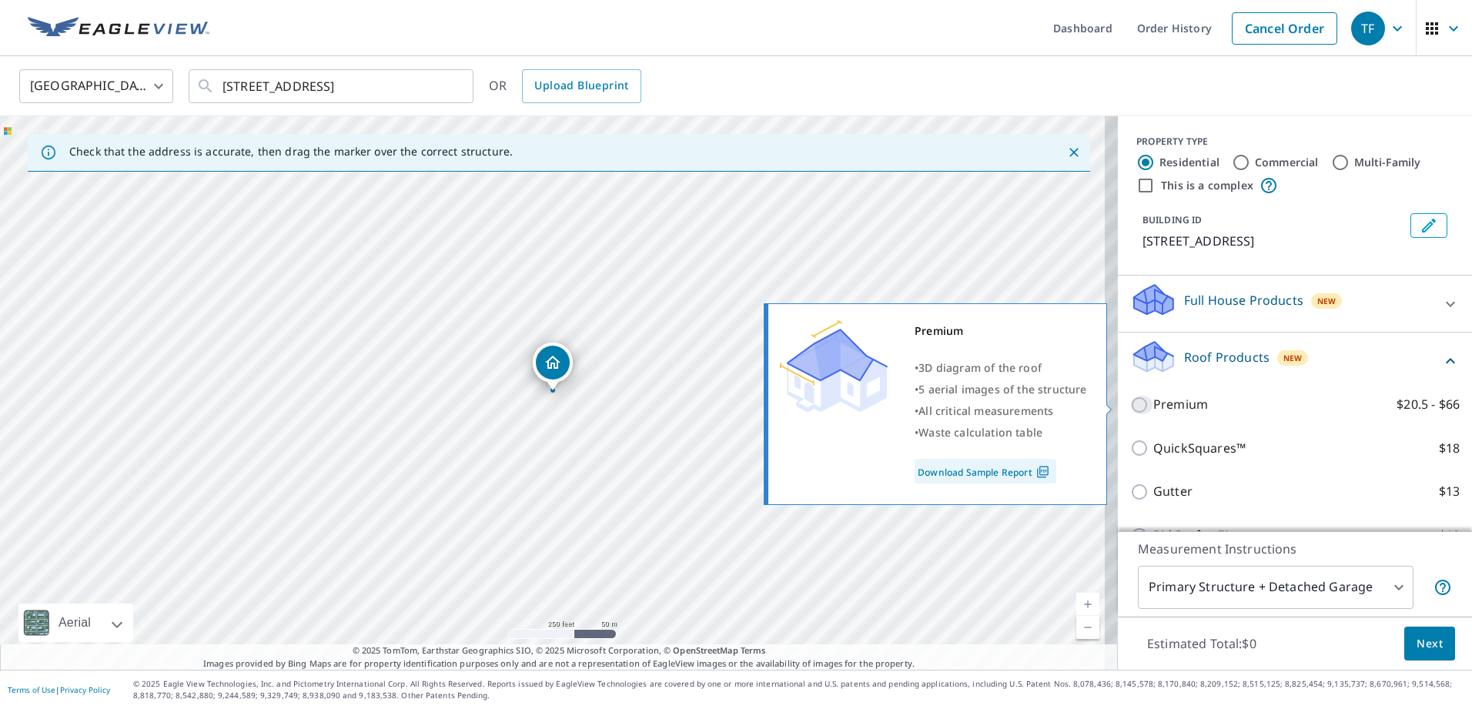
click at [1131, 404] on input "Premium $20.5 - $66" at bounding box center [1142, 405] width 23 height 18
checkbox input "true"
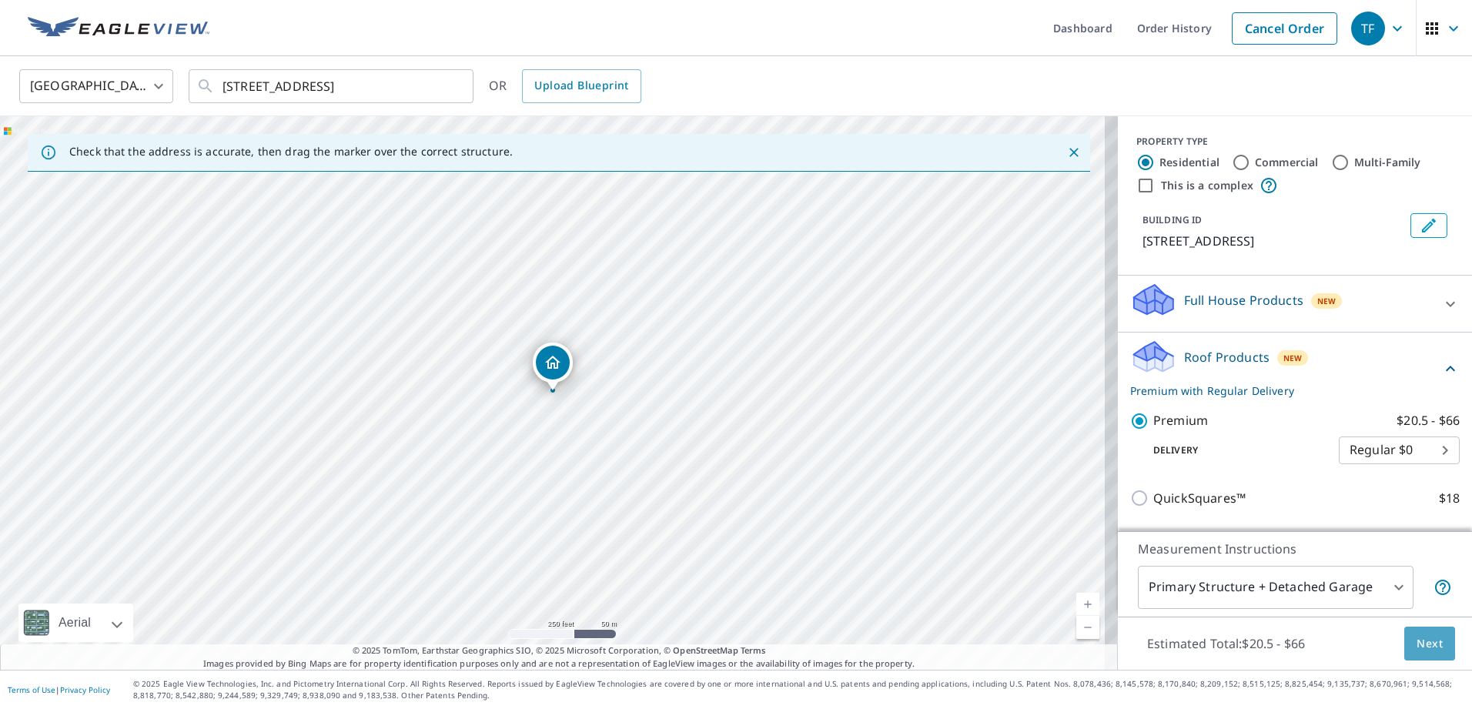
click at [1417, 636] on span "Next" at bounding box center [1430, 644] width 26 height 19
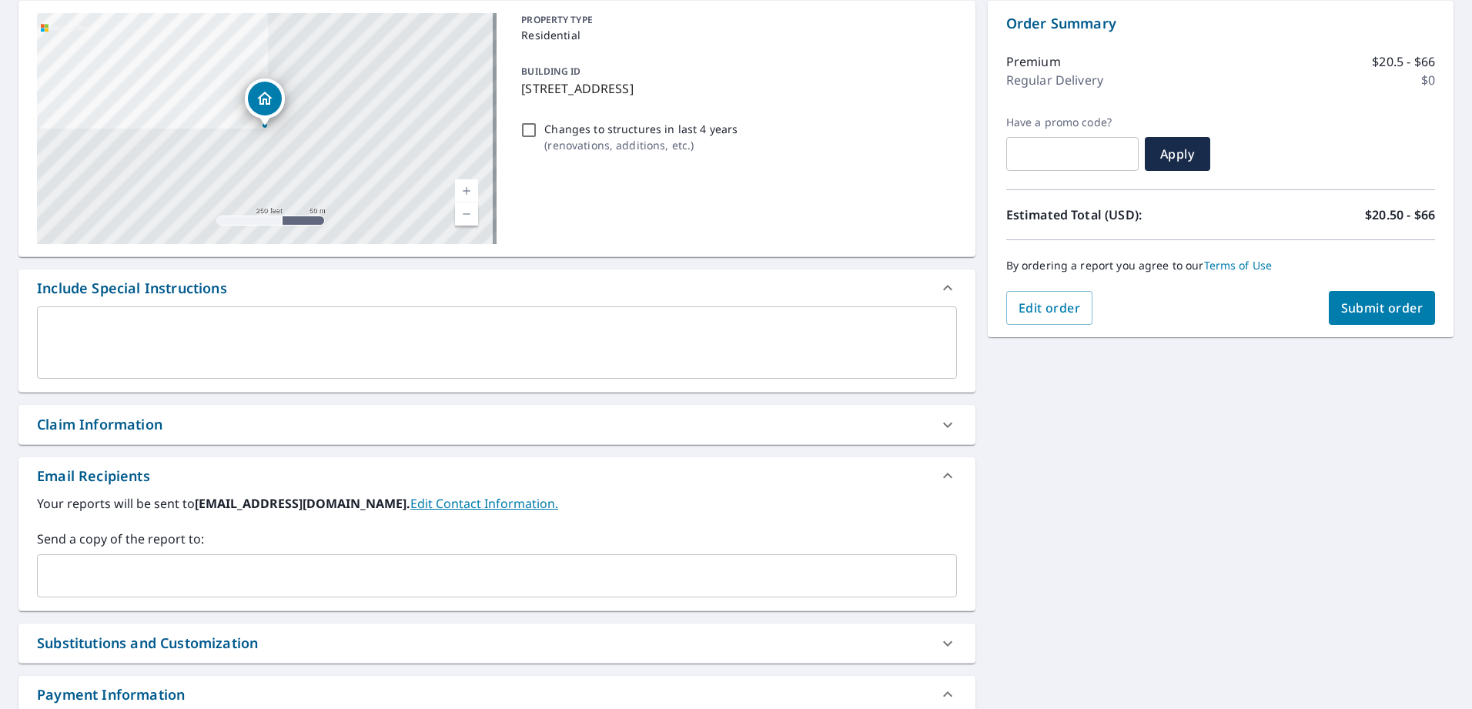
scroll to position [231, 0]
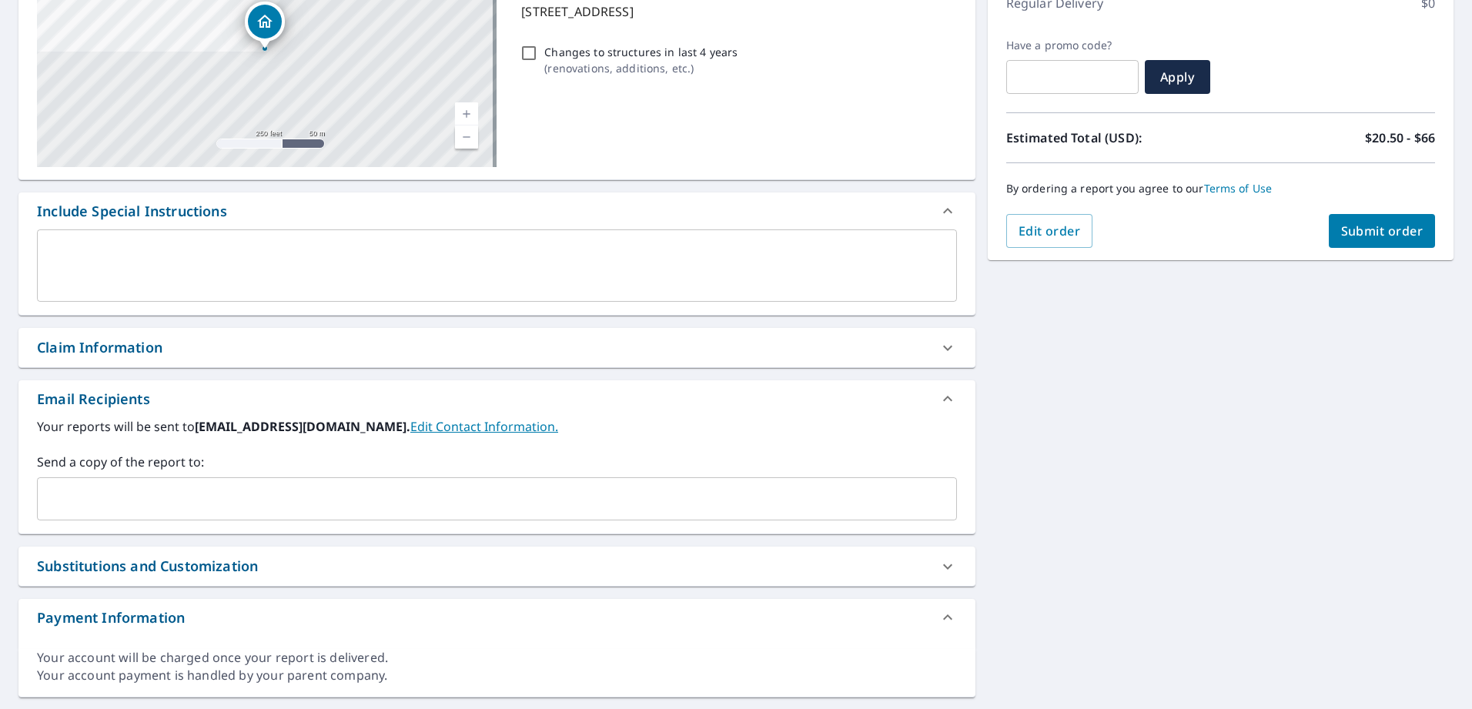
click at [214, 346] on div "Claim Information" at bounding box center [483, 347] width 893 height 21
checkbox input "true"
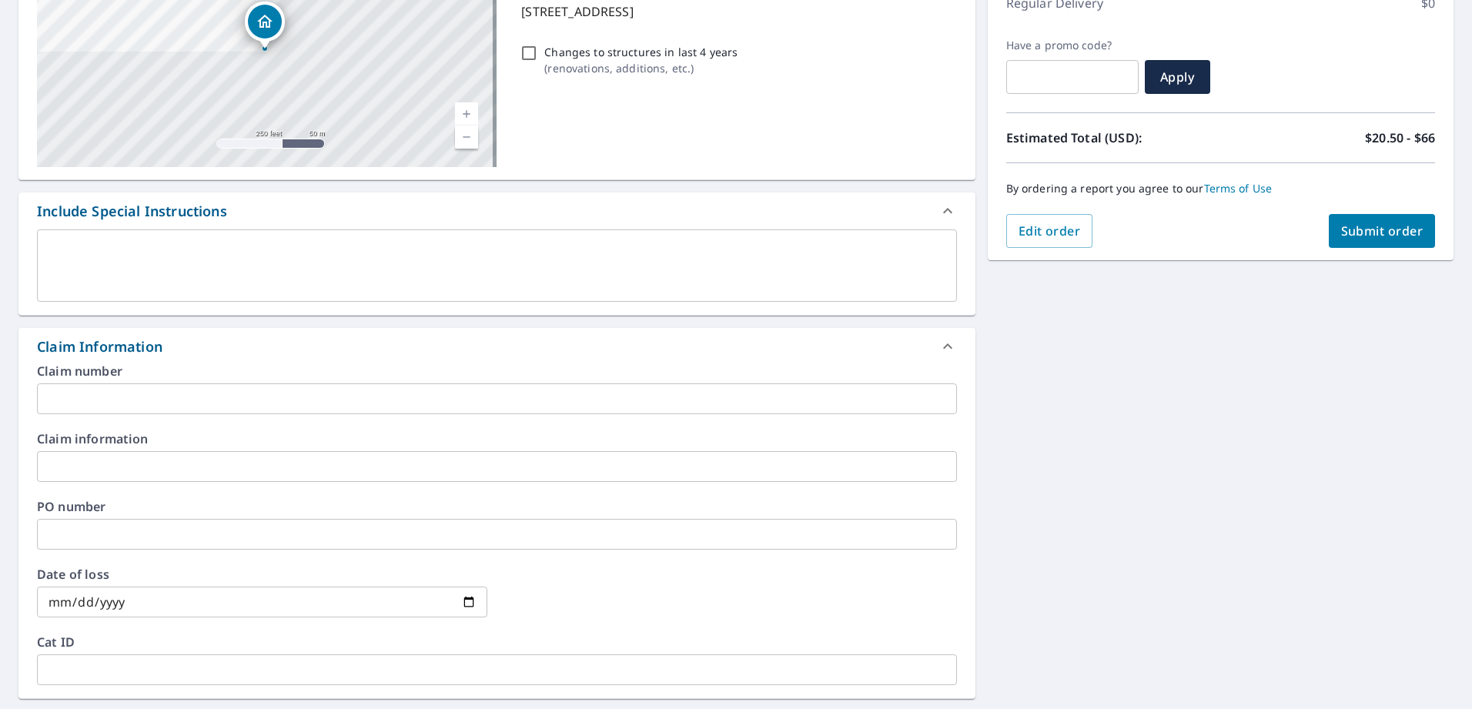
drag, startPoint x: 209, startPoint y: 377, endPoint x: 206, endPoint y: 401, distance: 24.8
click at [206, 393] on div "Claim number ​" at bounding box center [497, 389] width 920 height 49
click at [207, 402] on input "text" at bounding box center [497, 399] width 920 height 31
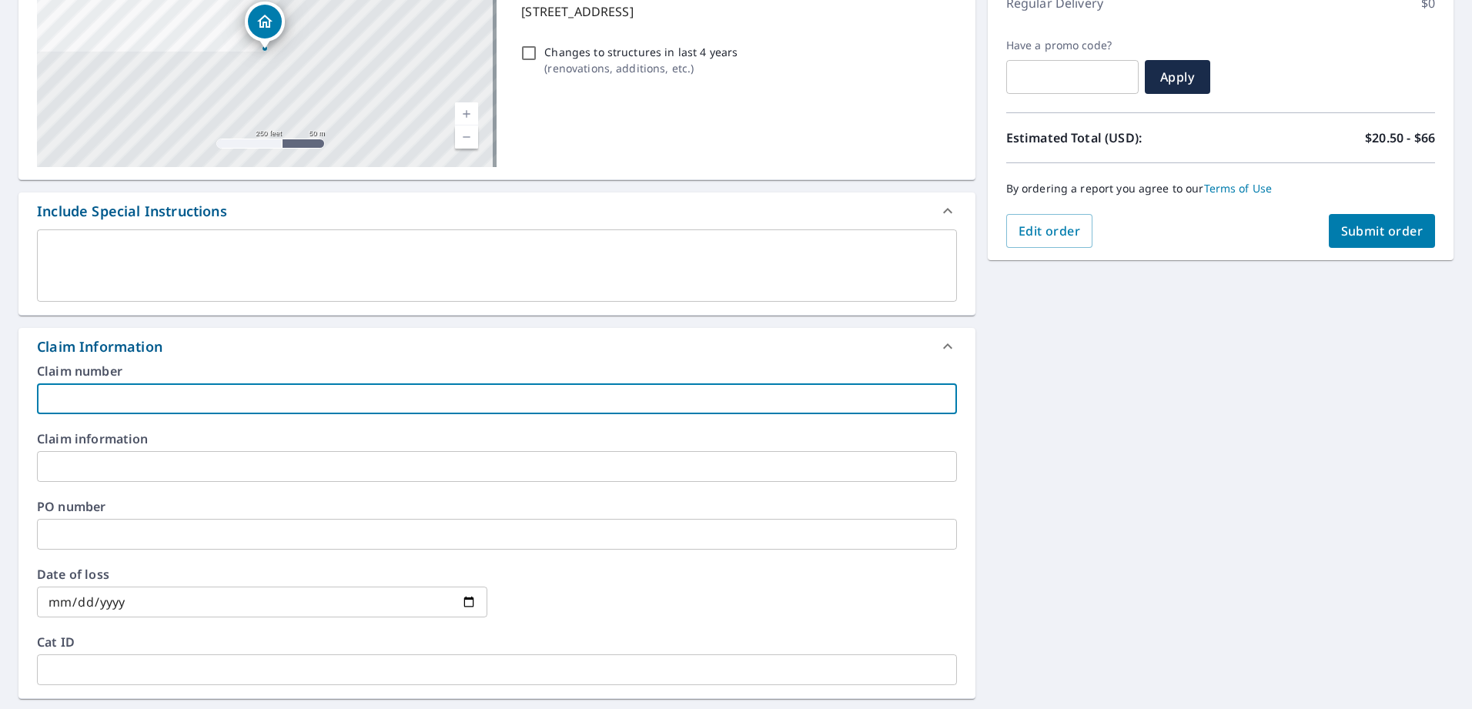
type input "AFFORDABLE"
checkbox input "true"
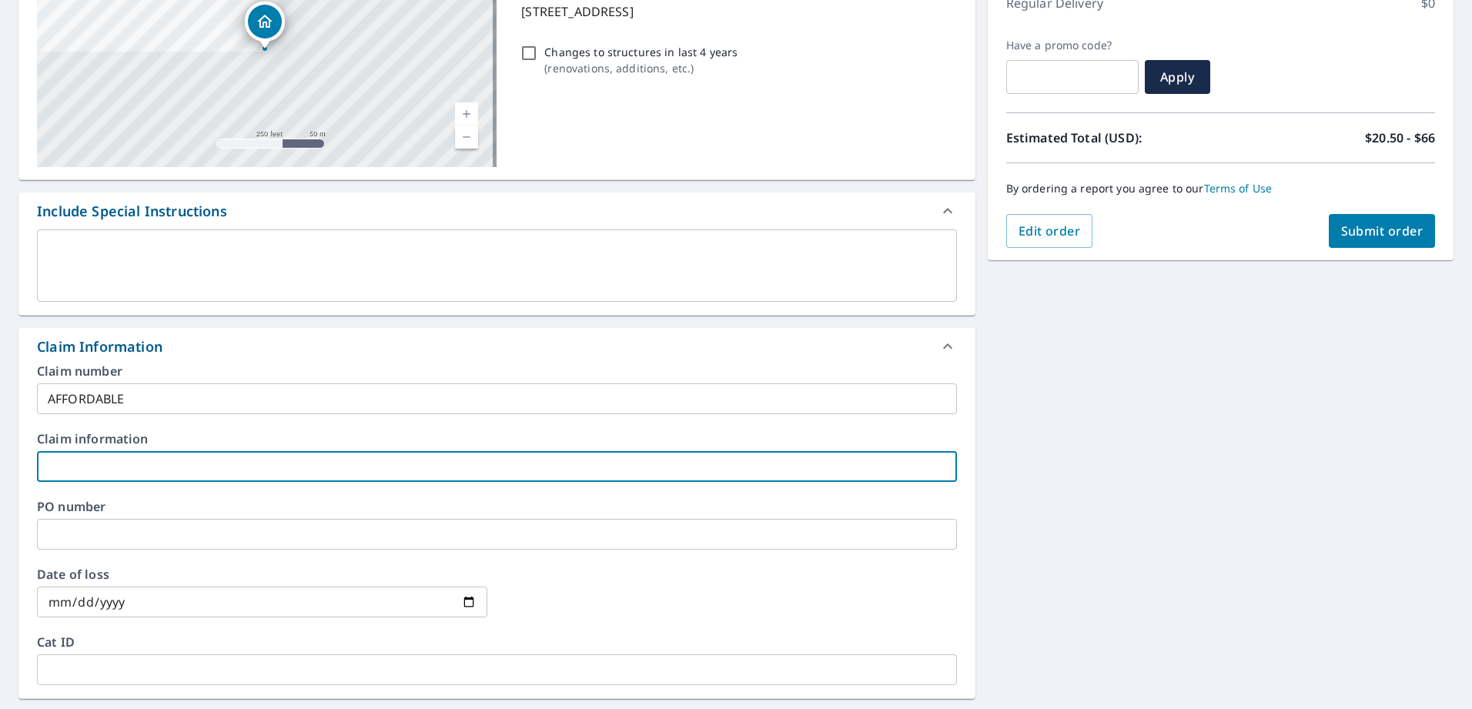
click at [179, 466] on input "text" at bounding box center [497, 466] width 920 height 31
type input "AFFORDABLE"
checkbox input "true"
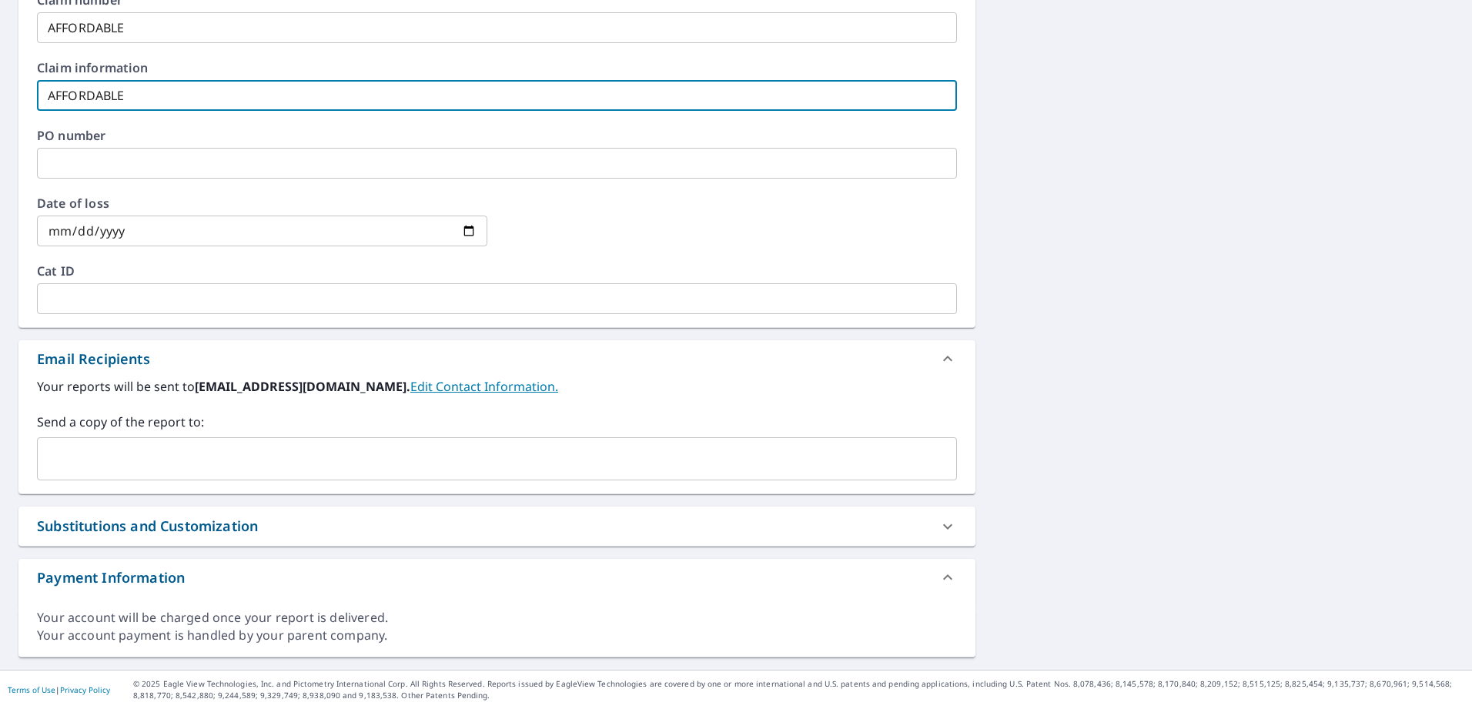
click at [155, 465] on input "text" at bounding box center [485, 458] width 883 height 29
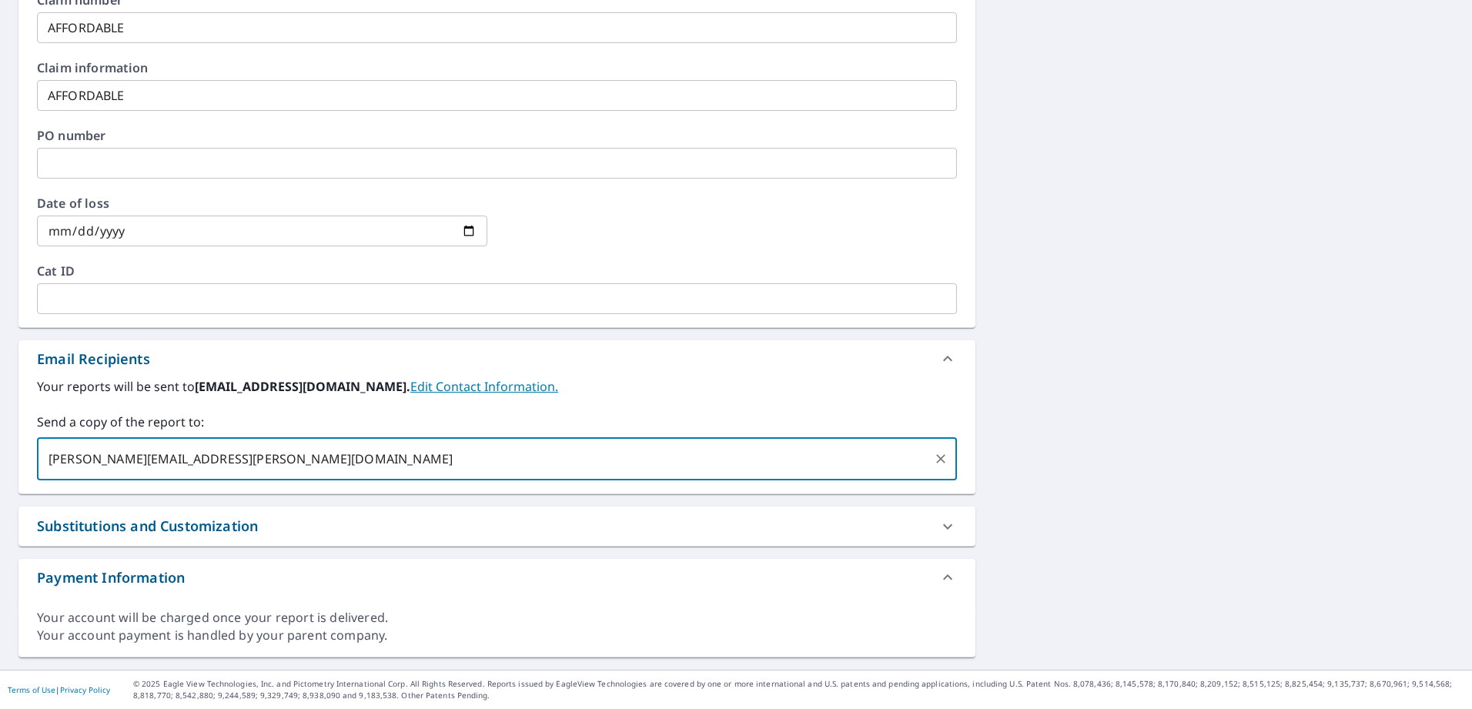
scroll to position [448, 0]
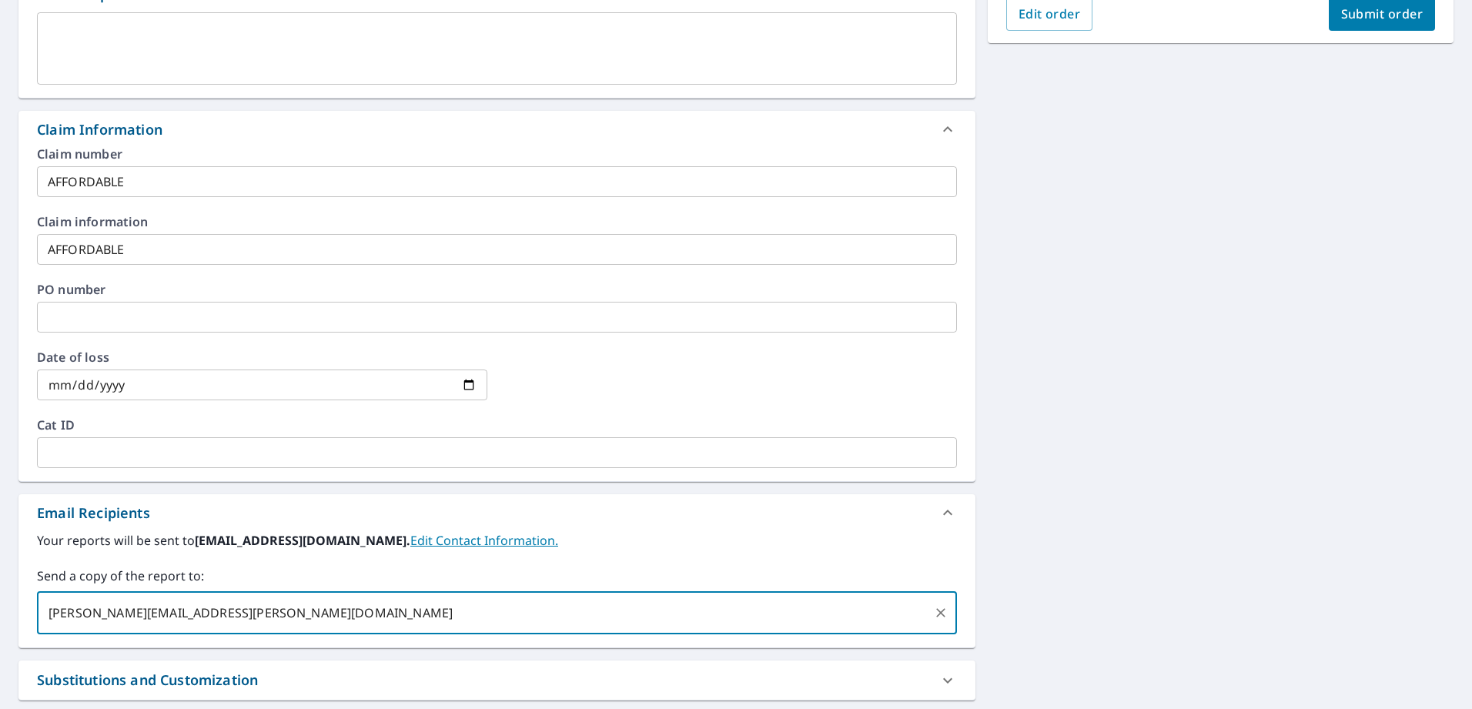
type input "ZACHARY.LAMBERT@ABCSUPPLY.COM"
click at [1379, 25] on button "Submit order" at bounding box center [1382, 14] width 107 height 34
checkbox input "true"
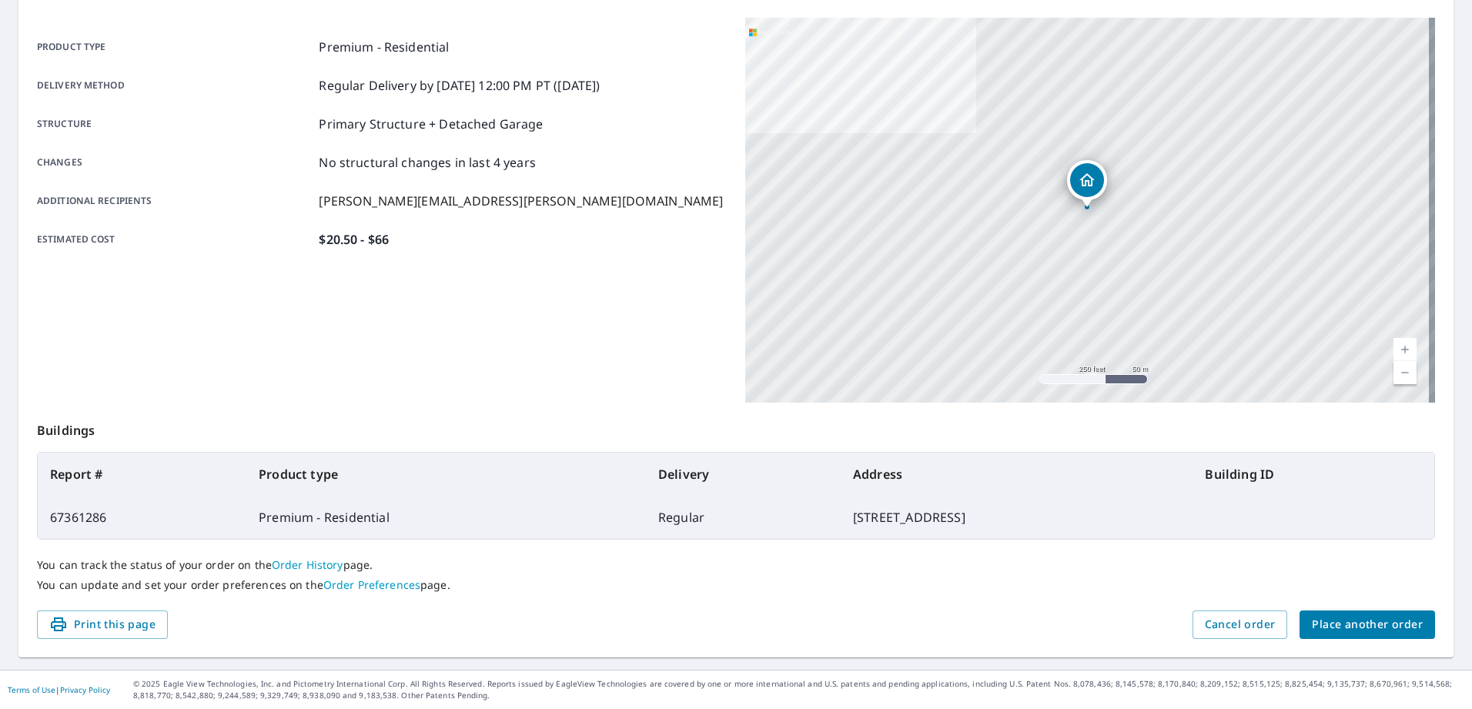
scroll to position [197, 0]
click at [1322, 629] on span "Place another order" at bounding box center [1367, 624] width 111 height 19
